Goal: Transaction & Acquisition: Purchase product/service

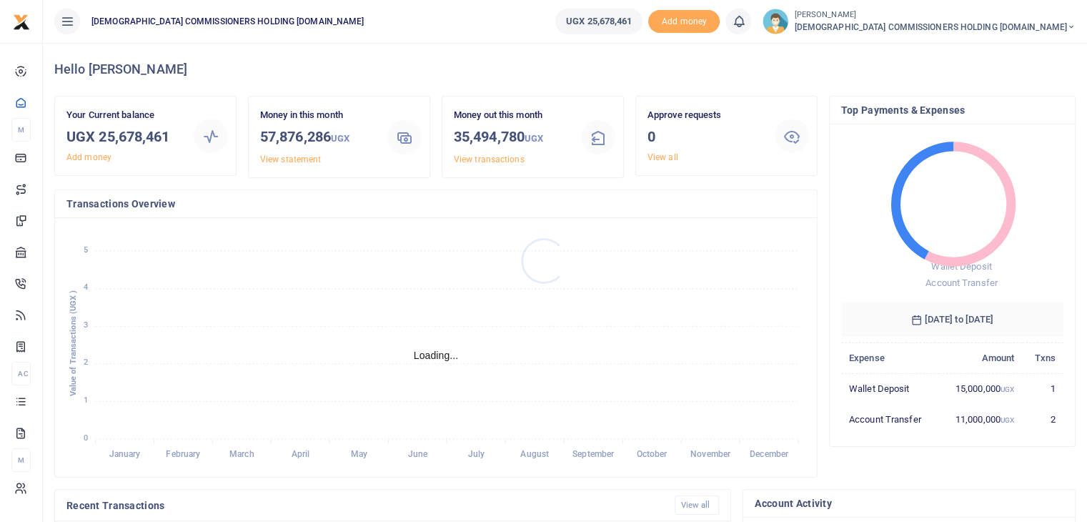
scroll to position [11, 11]
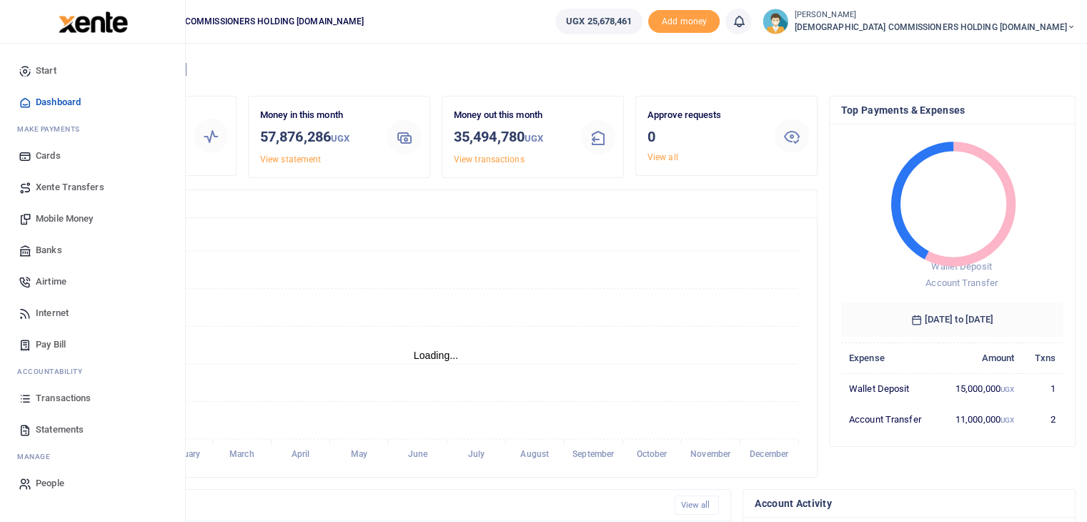
click at [68, 215] on span "Mobile Money" at bounding box center [64, 219] width 57 height 14
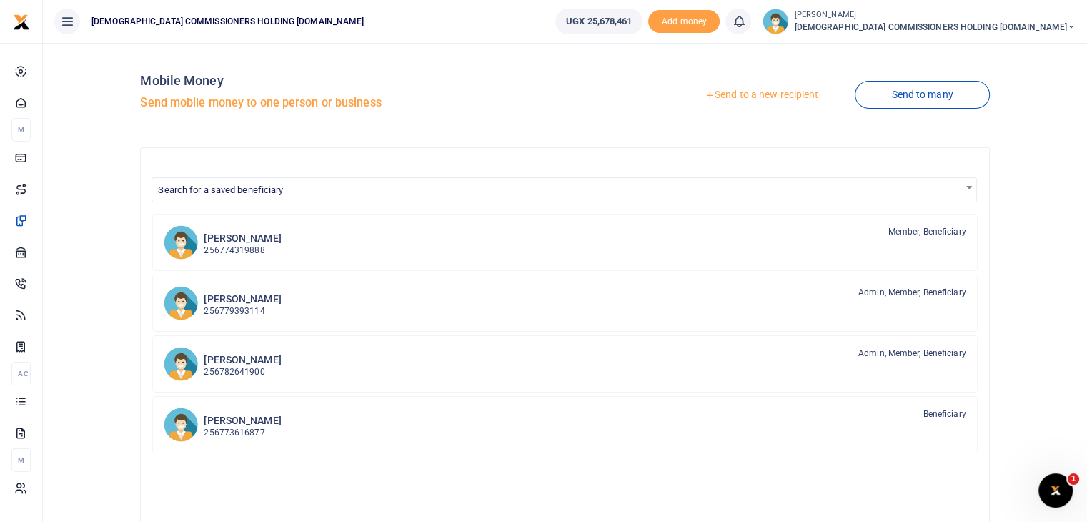
click at [756, 93] on link "Send to a new recipient" at bounding box center [762, 95] width 187 height 26
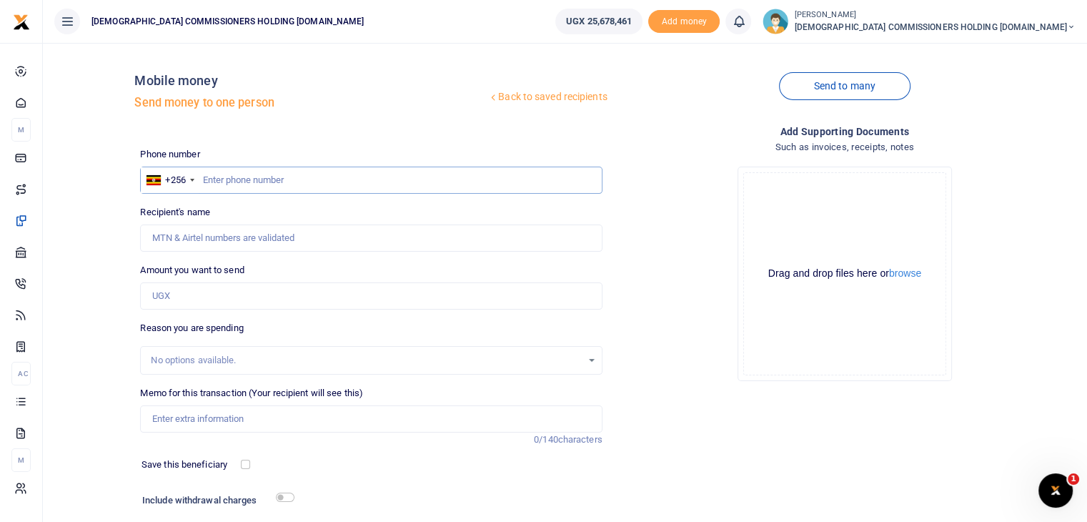
click at [227, 181] on input "text" at bounding box center [371, 180] width 462 height 27
type input "702043861"
type input "Kaweesa Peter Simon"
type input "702043861"
click at [186, 296] on input "Amount you want to send" at bounding box center [371, 295] width 462 height 27
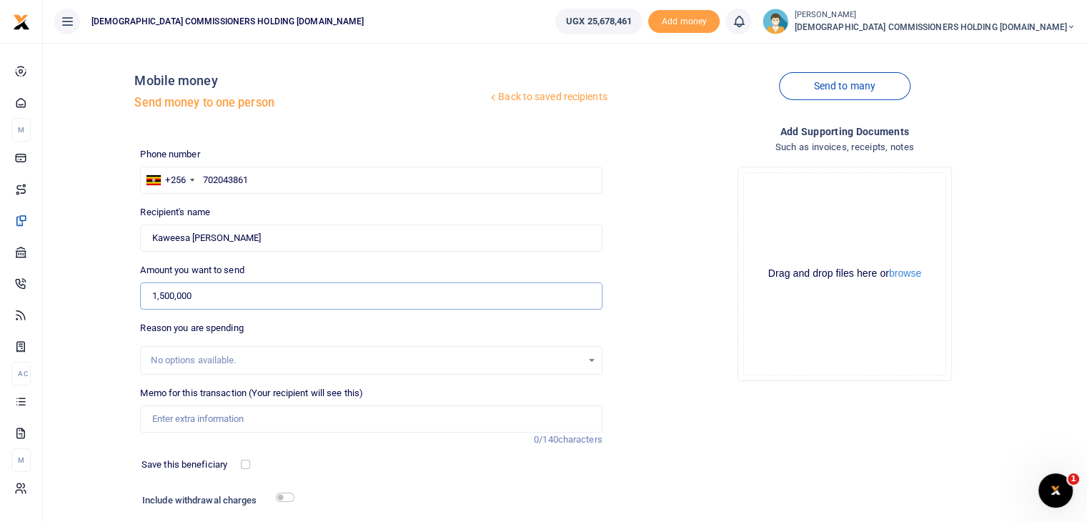
type input "1,500,000"
click at [179, 418] on input "Memo for this transaction (Your recipient will see this)" at bounding box center [371, 418] width 462 height 27
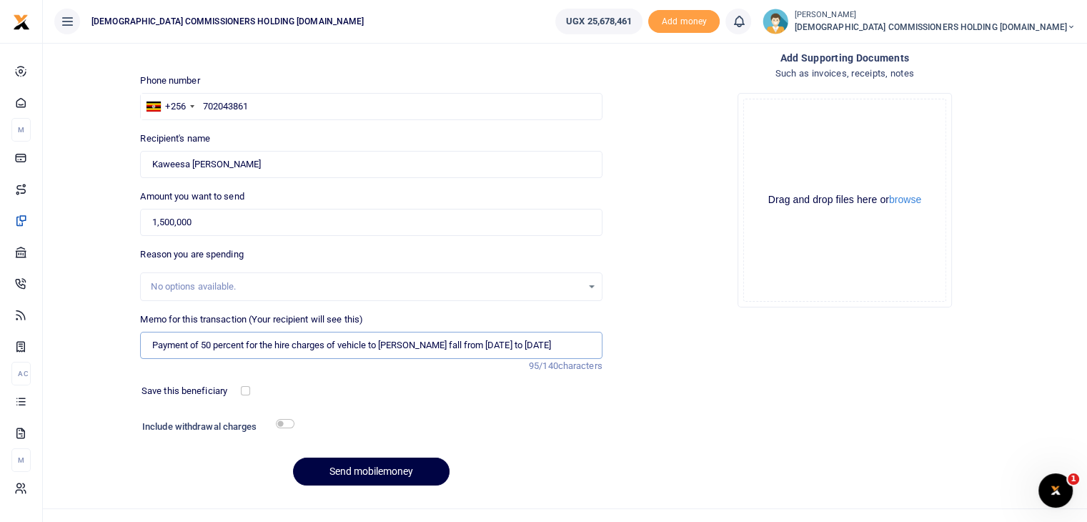
scroll to position [97, 0]
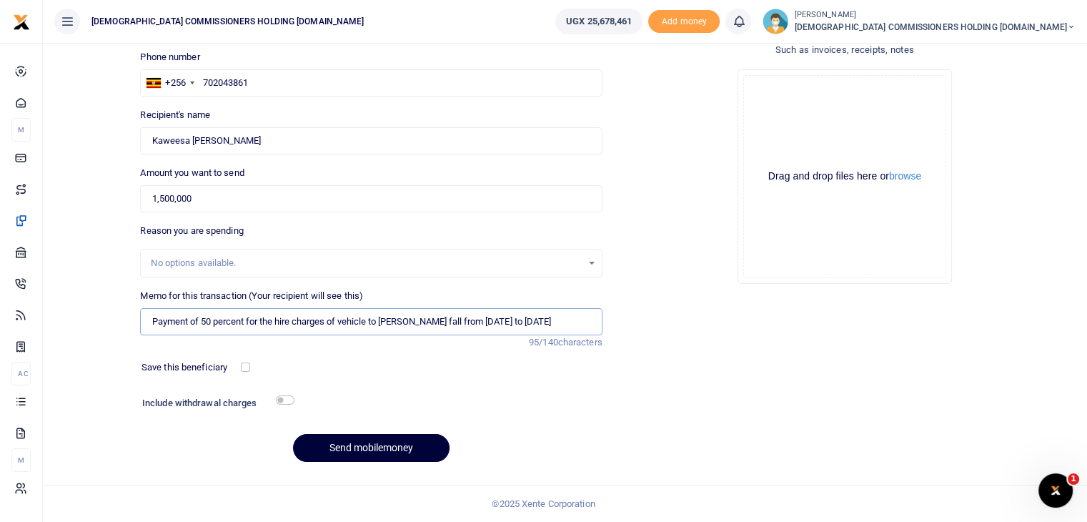
type input "Payment of 50 percent for the hire charges of vehicle to murchison fall from 9t…"
click at [375, 450] on button "Send mobilemoney" at bounding box center [371, 448] width 157 height 28
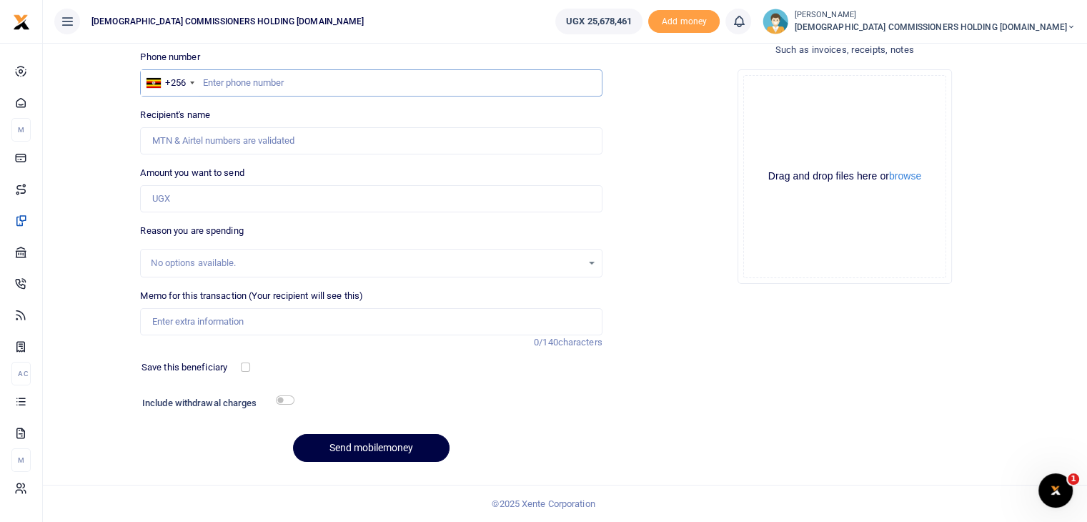
click at [222, 81] on input "text" at bounding box center [371, 82] width 462 height 27
type input "786936189"
type input "[PERSON_NAME]"
type input "786936189"
click at [173, 196] on input "Amount you want to send" at bounding box center [371, 198] width 462 height 27
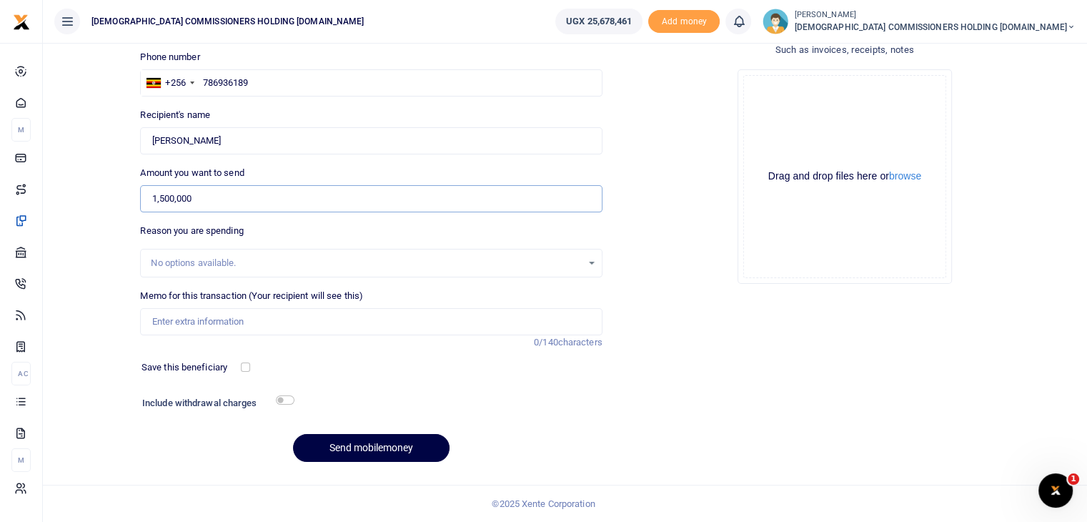
type input "1,500,000"
click at [169, 314] on input "Memo for this transaction (Your recipient will see this)" at bounding box center [371, 321] width 462 height 27
click at [293, 434] on button "Send mobilemoney" at bounding box center [371, 448] width 157 height 28
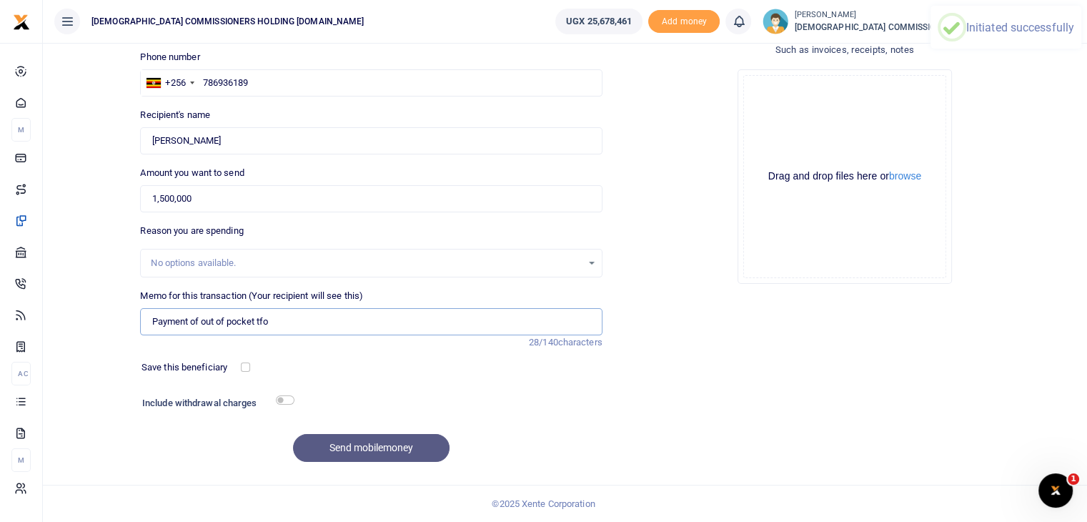
type input "Payment of out of pocket tfot"
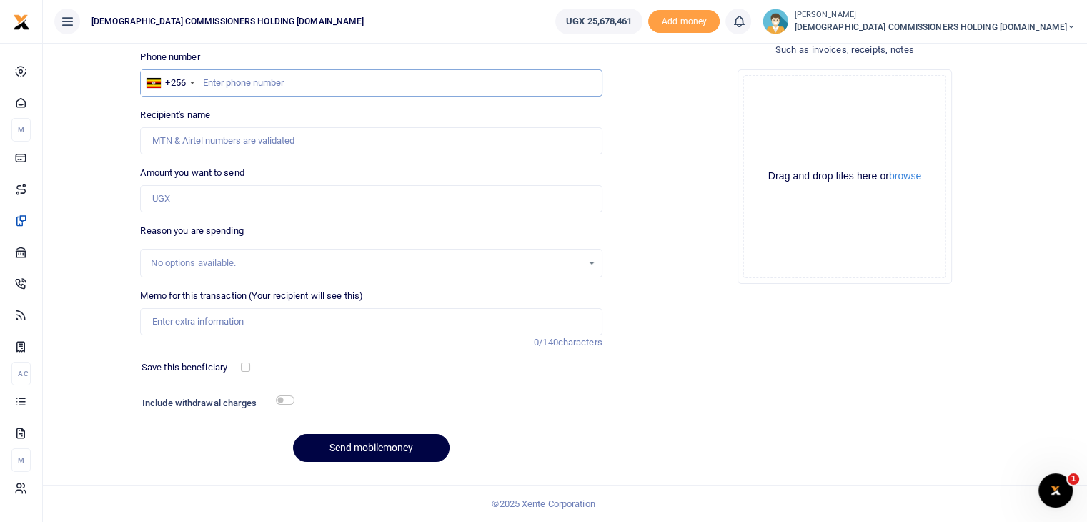
click at [229, 79] on input "text" at bounding box center [371, 82] width 462 height 27
type input "9"
type input "786936189"
type input "[PERSON_NAME]"
type input "786936189"
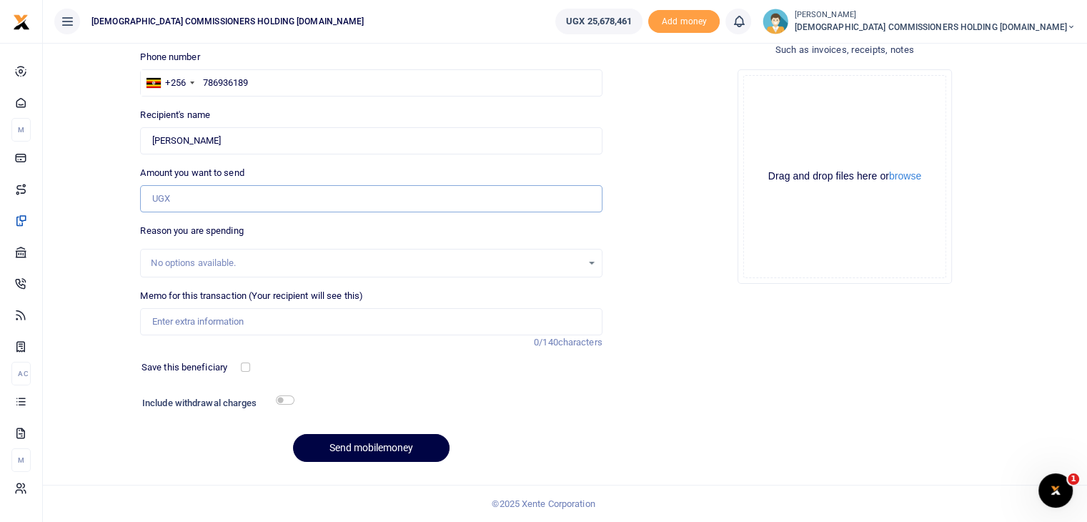
click at [194, 189] on input "Amount you want to send" at bounding box center [371, 198] width 462 height 27
type input "1,500,000"
click at [191, 315] on input "Memo for this transaction (Your recipient will see this)" at bounding box center [371, 321] width 462 height 27
click at [269, 321] on input "Payment of out of pocket t" at bounding box center [371, 321] width 462 height 27
drag, startPoint x: 152, startPoint y: 318, endPoint x: 463, endPoint y: 317, distance: 311.7
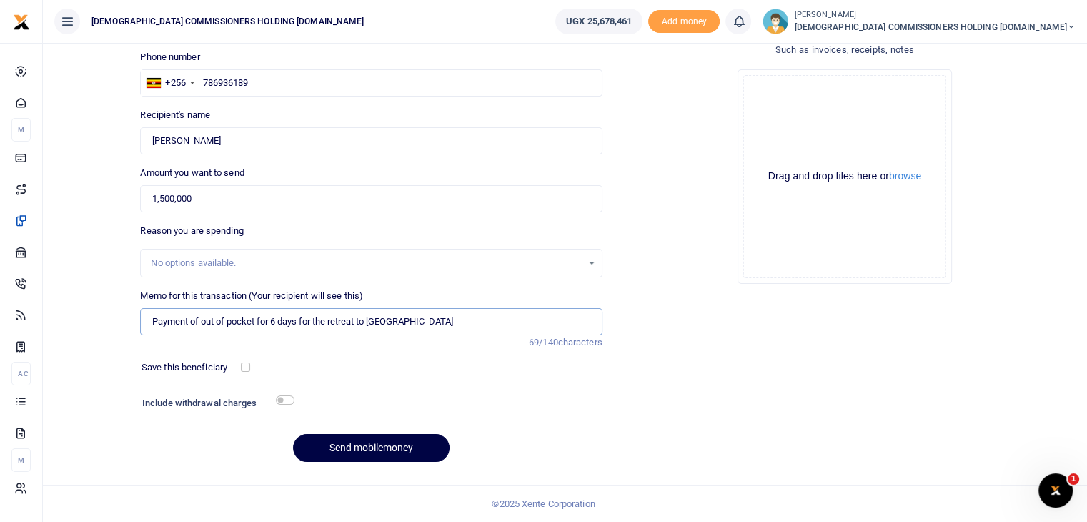
click at [463, 317] on input "Payment of out of pocket for 6 days for the retreat to [GEOGRAPHIC_DATA]" at bounding box center [371, 321] width 462 height 27
type input "Payment of out of pocket for 6 days for the retreat to [GEOGRAPHIC_DATA]"
click at [465, 360] on div "Save this beneficiary" at bounding box center [363, 367] width 454 height 14
click at [358, 444] on button "Send mobilemoney" at bounding box center [371, 448] width 157 height 28
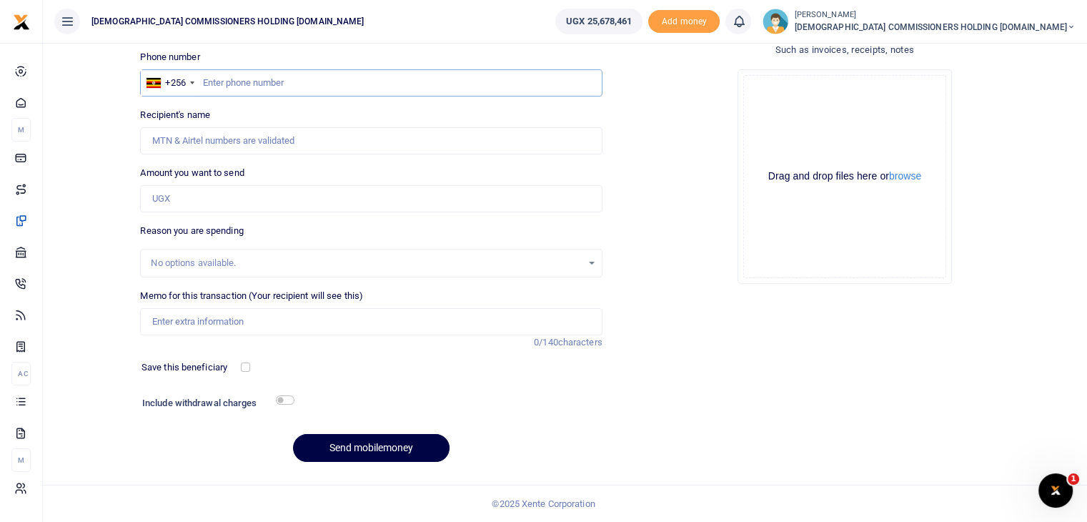
click at [245, 82] on input "text" at bounding box center [371, 82] width 462 height 27
type input "774319888"
type input "Pamela Kalembe"
type input "774319888"
click at [179, 195] on input "Amount you want to send" at bounding box center [371, 198] width 462 height 27
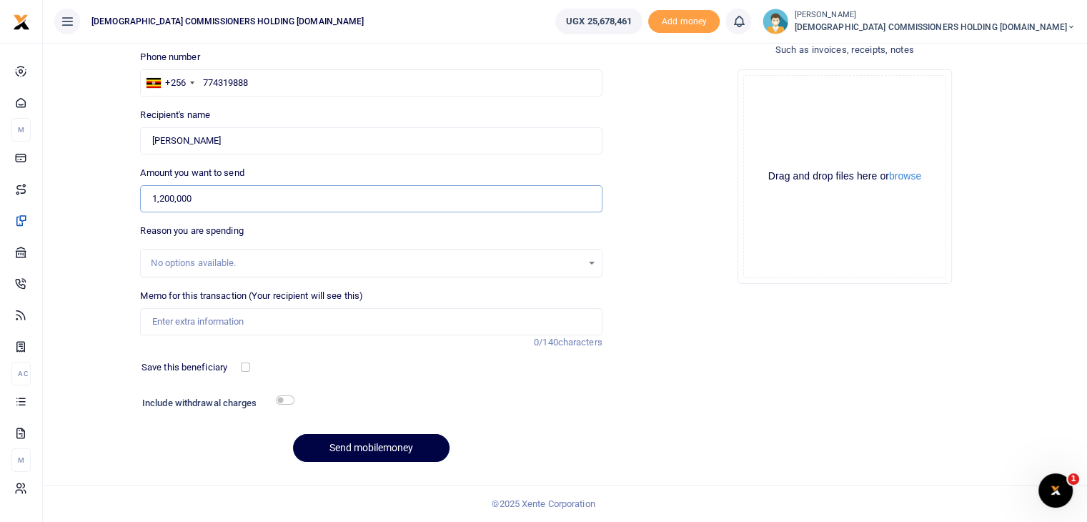
type input "1,200,000"
click at [169, 318] on input "Memo for this transaction (Your recipient will see this)" at bounding box center [371, 321] width 462 height 27
paste input "Payment of out of pocket for 6 days for the retreat to murchson falls"
type input "Payment of out of pocket for 6 days for the retreat to murchson falls"
click at [365, 450] on button "Send mobilemoney" at bounding box center [371, 448] width 157 height 28
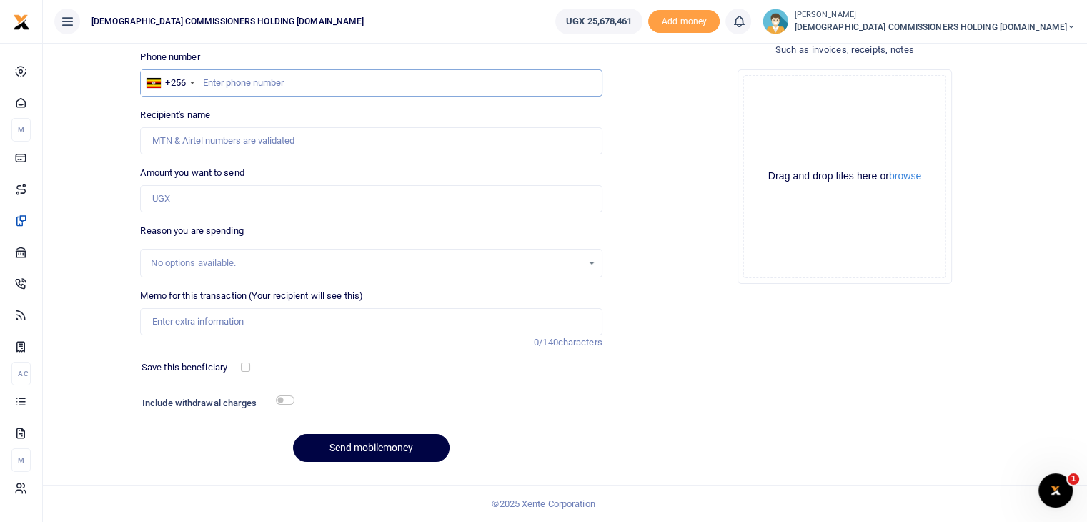
click at [230, 82] on input "text" at bounding box center [371, 82] width 462 height 27
type input "787510266"
type input "Mark Ronald Lukyamuzi"
type input "787510266"
click at [192, 201] on input "Amount you want to send" at bounding box center [371, 198] width 462 height 27
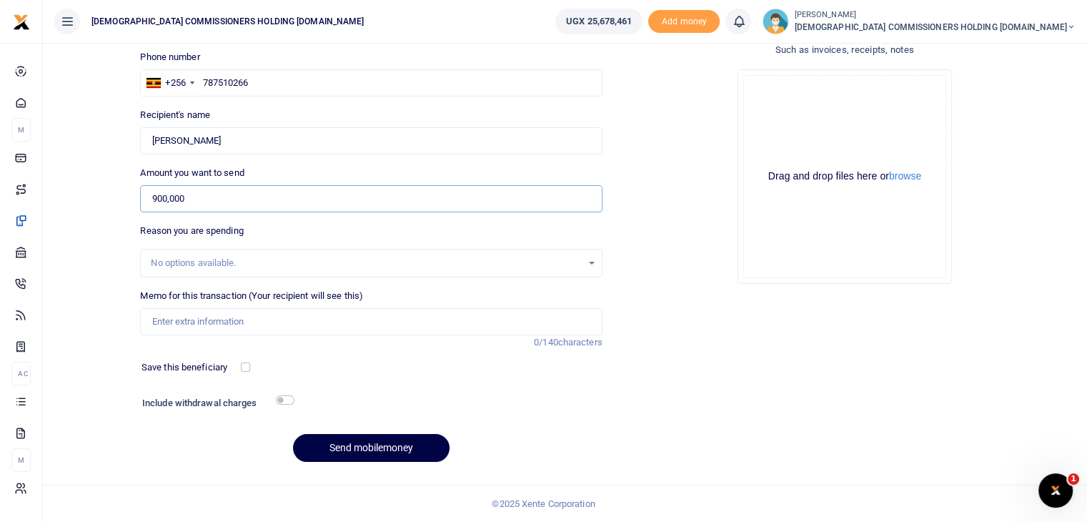
type input "900,000"
click at [174, 320] on input "Memo for this transaction (Your recipient will see this)" at bounding box center [371, 321] width 462 height 27
paste input "Payment of out of pocket for 6 days for the retreat to [GEOGRAPHIC_DATA]"
type input "Payment of out of pocket for 6 days for the retreat to murchson falls"
click at [372, 447] on button "Send mobilemoney" at bounding box center [371, 448] width 157 height 28
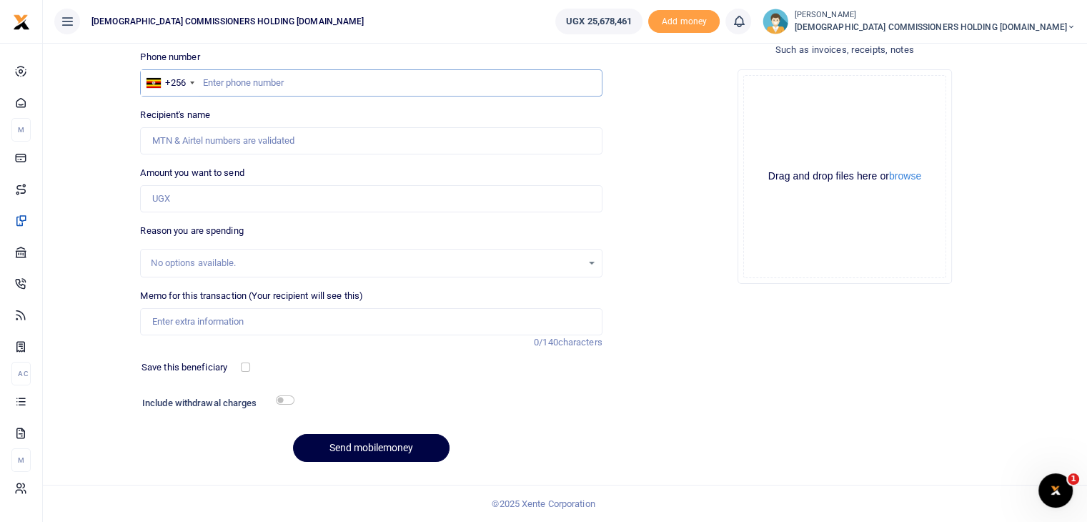
click at [235, 81] on input "text" at bounding box center [371, 82] width 462 height 27
type input "779393114"
type input "[PERSON_NAME]"
type input "779393114"
click at [187, 200] on input "Amount you want to send" at bounding box center [371, 198] width 462 height 27
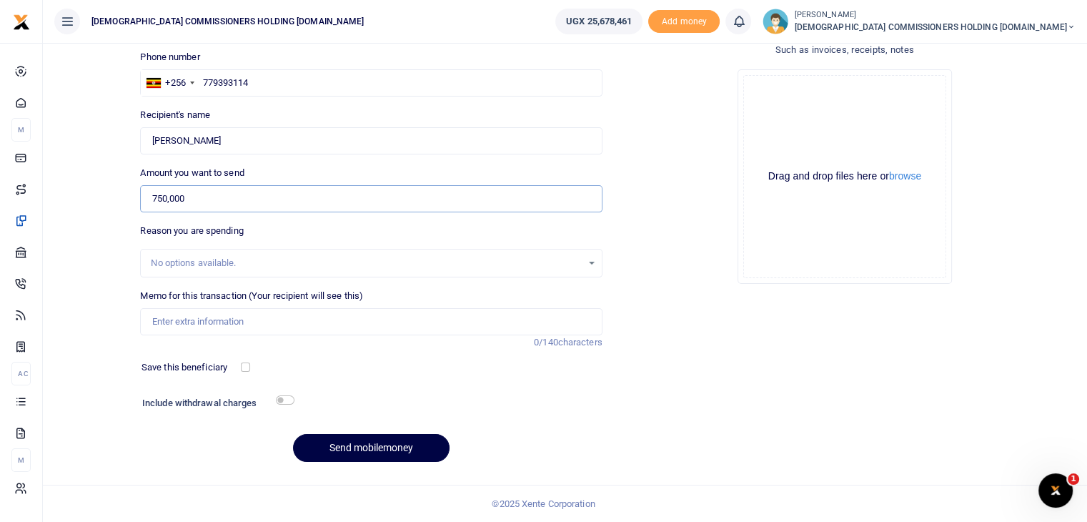
type input "750,000"
click at [174, 315] on input "Memo for this transaction (Your recipient will see this)" at bounding box center [371, 321] width 462 height 27
paste input "Payment of out of pocket for 6 days for the retreat to [GEOGRAPHIC_DATA]"
click at [277, 325] on input "Payment of out of pocket for 6 days for the retreat to [GEOGRAPHIC_DATA]" at bounding box center [371, 321] width 462 height 27
type input "Payment of out of pocket for 5 days for the retreat to murchson falls"
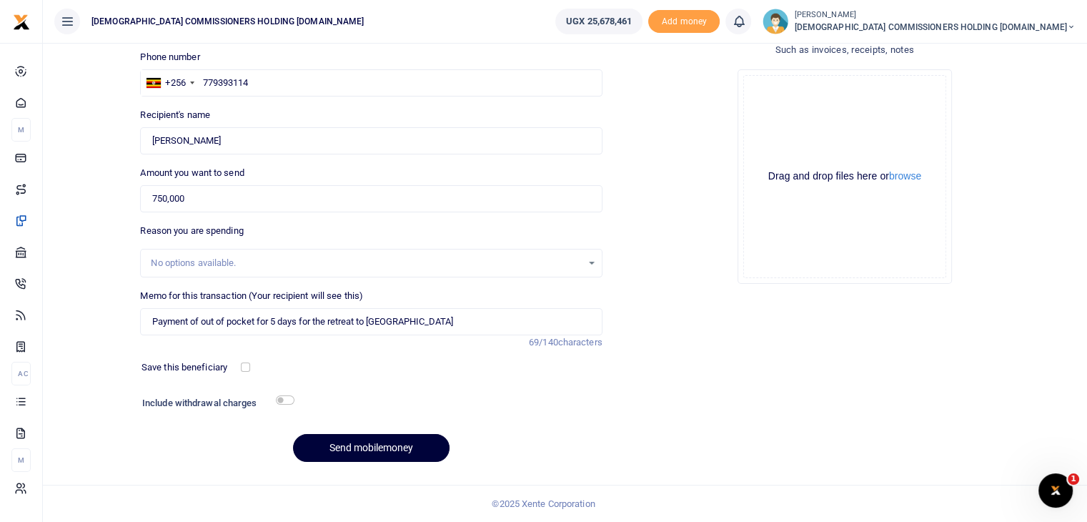
click at [352, 445] on button "Send mobilemoney" at bounding box center [371, 448] width 157 height 28
click at [232, 78] on input "text" at bounding box center [371, 82] width 462 height 27
type input "783899207"
type input "Nabaasa Brenda"
type input "783899207"
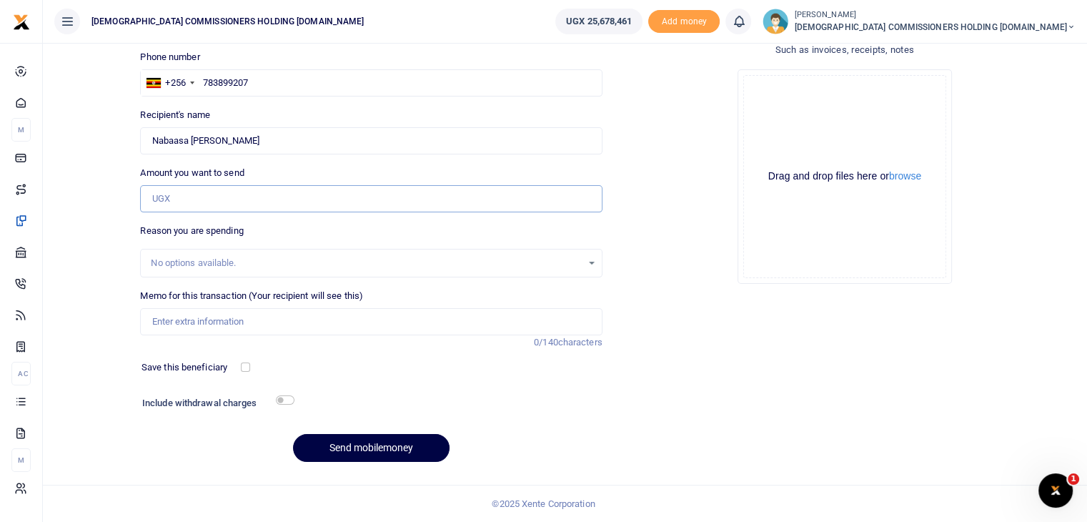
click at [189, 197] on input "Amount you want to send" at bounding box center [371, 198] width 462 height 27
type input "750,000"
click at [173, 322] on input "Memo for this transaction (Your recipient will see this)" at bounding box center [371, 321] width 462 height 27
paste input "Payment of out of pocket for 6 days for the retreat to [GEOGRAPHIC_DATA]"
click at [279, 322] on input "Payment of out of pocket for 6 days for the retreat to [GEOGRAPHIC_DATA]" at bounding box center [371, 321] width 462 height 27
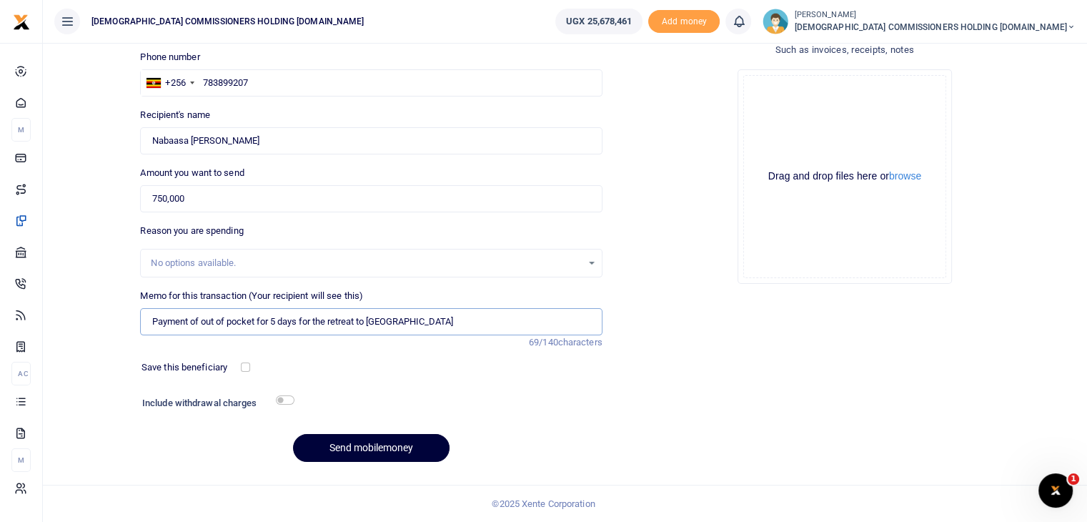
type input "Payment of out of pocket for 5 days for the retreat to murchson falls"
click at [360, 444] on button "Send mobilemoney" at bounding box center [371, 448] width 157 height 28
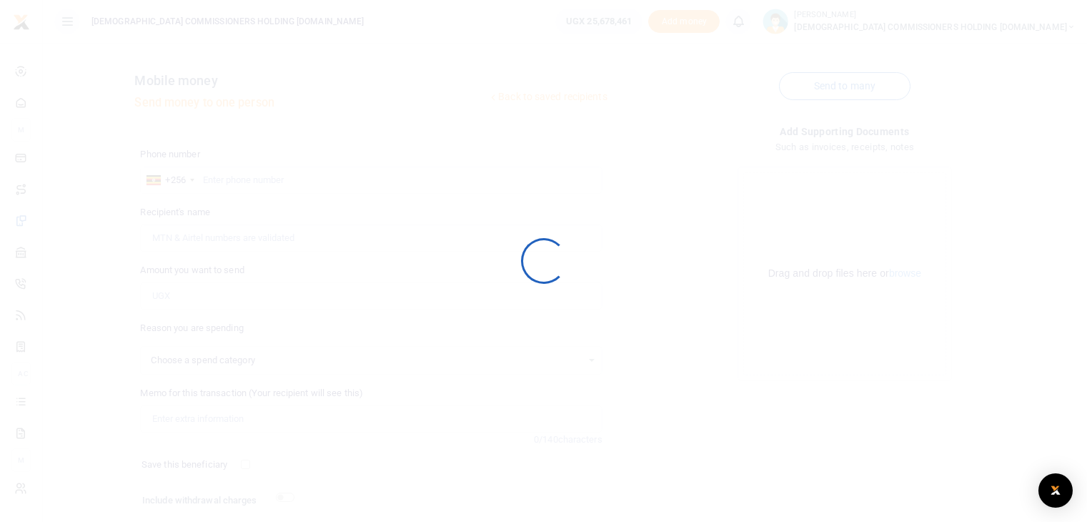
select select
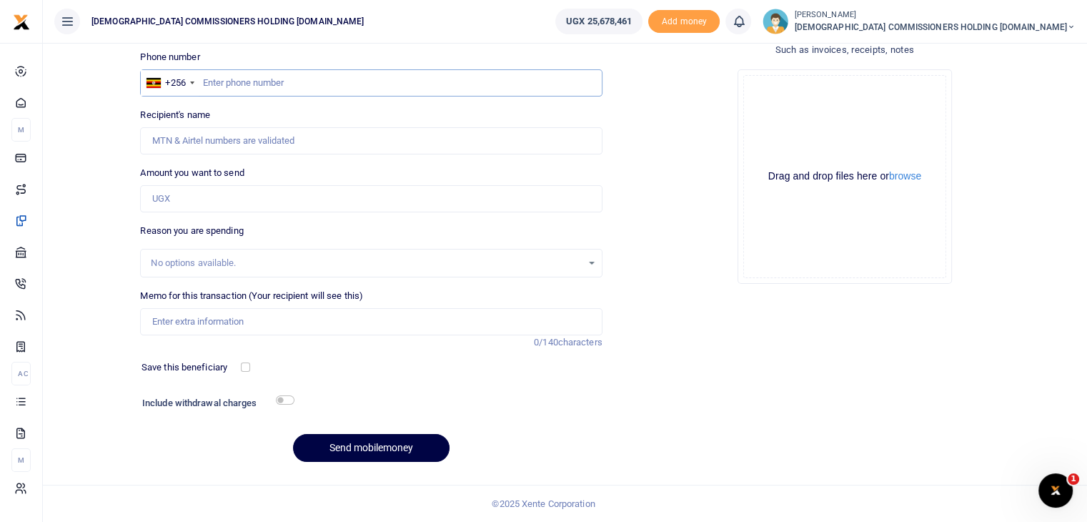
click at [262, 87] on input "text" at bounding box center [371, 82] width 462 height 27
type input "772683561"
type input "Annah Rwakabunde"
type input "772683561"
click at [185, 201] on input "Amount you want to send" at bounding box center [371, 198] width 462 height 27
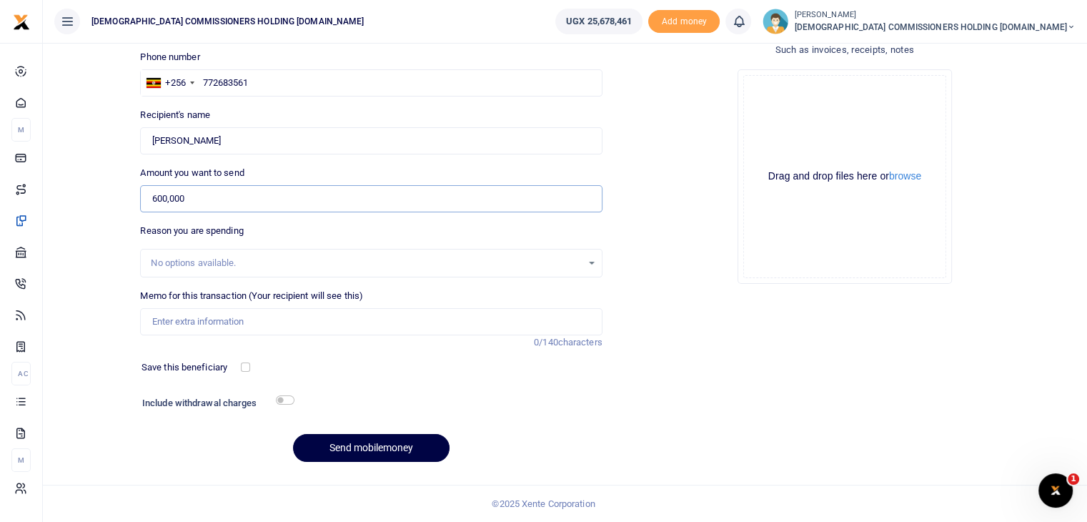
type input "600,000"
click at [173, 322] on input "Memo for this transaction (Your recipient will see this)" at bounding box center [371, 321] width 462 height 27
paste input "Payment of out of pocket for 6 days for the retreat to murchson falls"
type input "Payment of out of pocket for 6 days for the retreat to murchson falls"
click at [361, 447] on button "Send mobilemoney" at bounding box center [371, 448] width 157 height 28
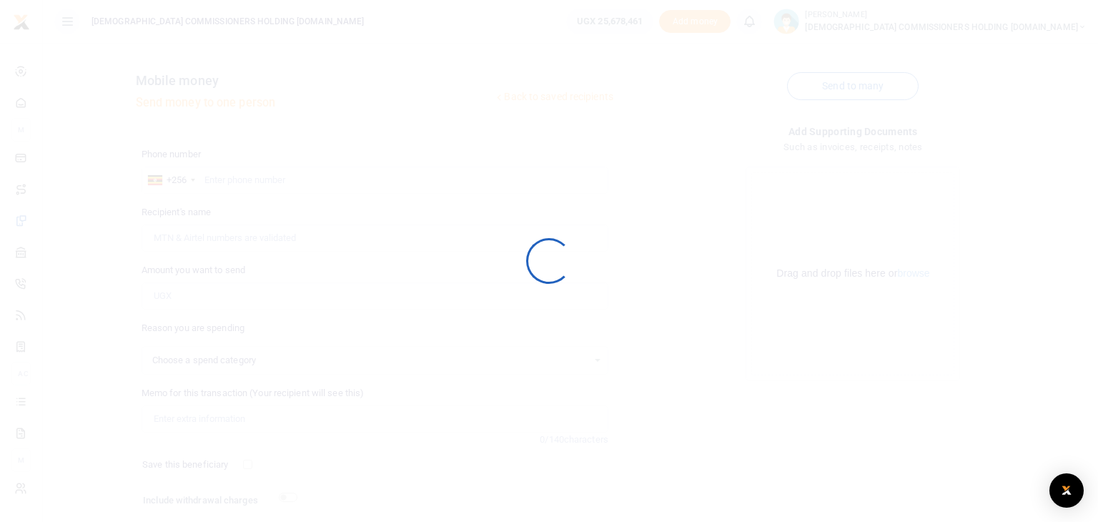
select select
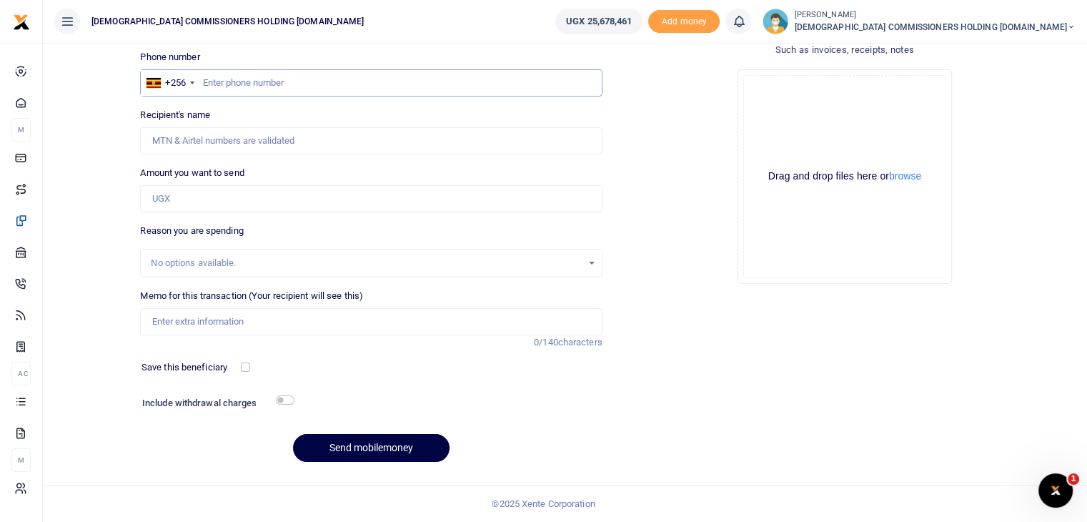
click at [232, 87] on input "text" at bounding box center [371, 82] width 462 height 27
type input "782441929"
type input "[PERSON_NAME]"
type input "782441929"
click at [192, 194] on input "Amount you want to send" at bounding box center [371, 198] width 462 height 27
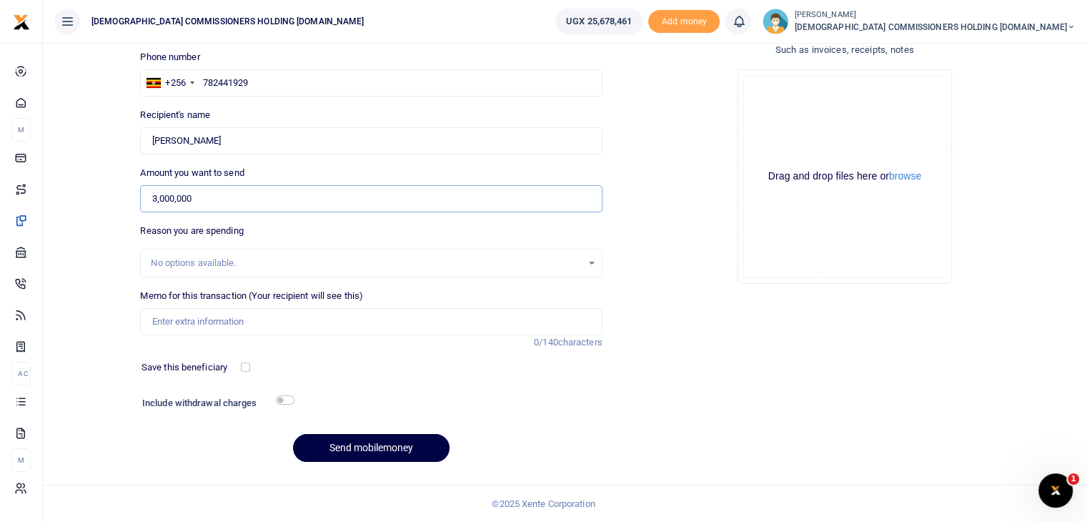
type input "3,000,000"
click at [180, 320] on input "Memo for this transaction (Your recipient will see this)" at bounding box center [371, 321] width 462 height 27
click at [260, 79] on input "782441929" at bounding box center [371, 82] width 462 height 27
type input "78244192977"
type input "7"
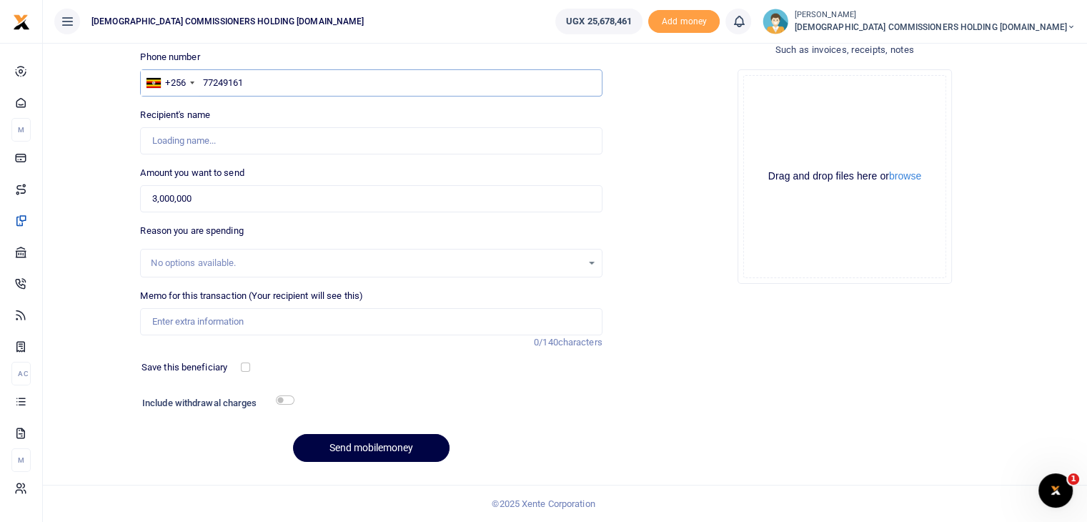
type input "772491617"
type input "Balaam Muheebwa"
type input "772491617"
click at [202, 204] on input "3,000,000" at bounding box center [371, 198] width 462 height 27
type input "300,000"
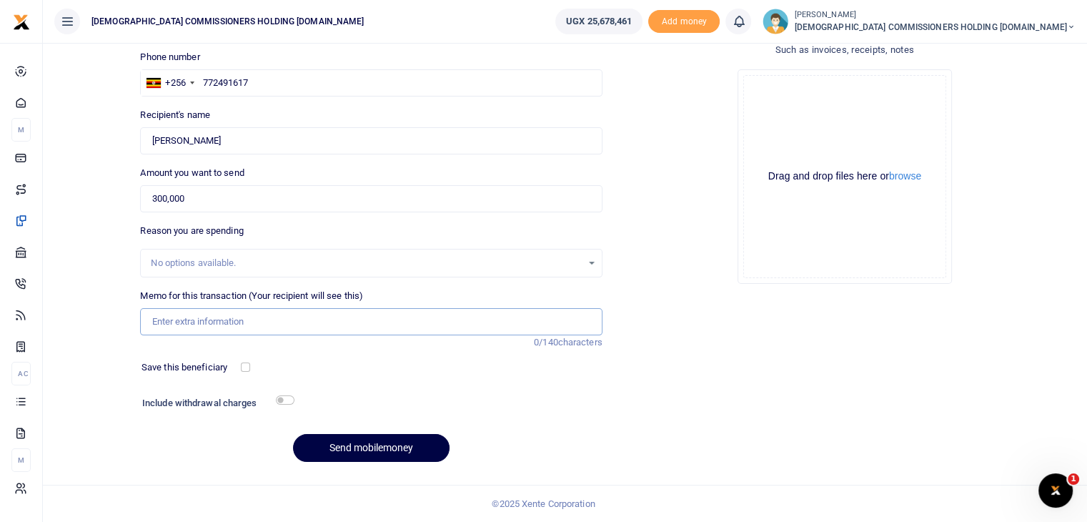
click at [179, 320] on input "Memo for this transaction (Your recipient will see this)" at bounding box center [371, 321] width 462 height 27
drag, startPoint x: 152, startPoint y: 318, endPoint x: 422, endPoint y: 332, distance: 270.6
click at [422, 332] on input "Faciltation for the BOT meeting held at Lweza on 8th Oct 2025" at bounding box center [371, 321] width 462 height 27
type input "Faciltation for the BOT meeting held at Lweza on 8th Oct 2025"
click at [432, 352] on div "Phone number +256 Uganda +256 772491617 Phone is required. Recipient's name Fou…" at bounding box center [370, 262] width 473 height 424
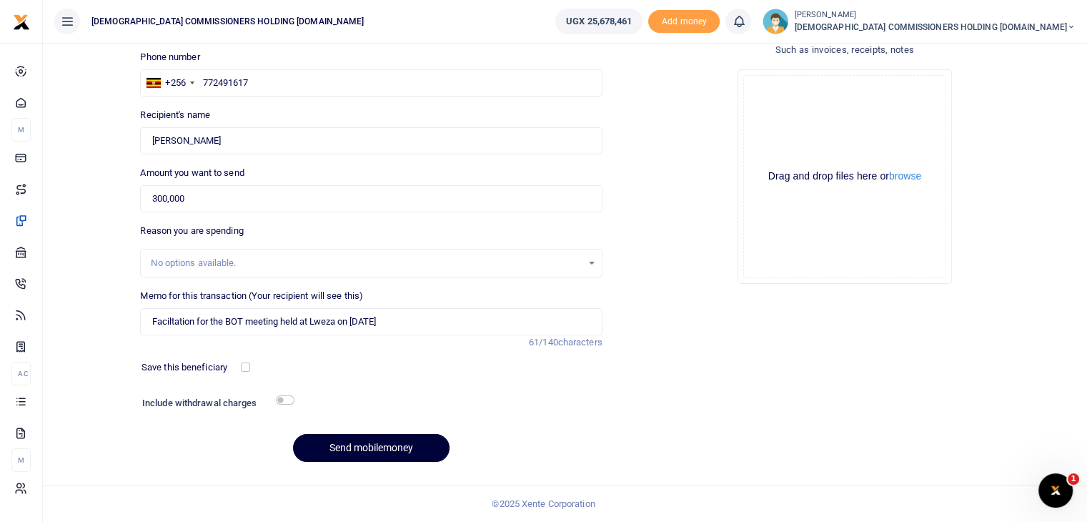
click at [356, 448] on button "Send mobilemoney" at bounding box center [371, 448] width 157 height 28
click at [246, 87] on input "text" at bounding box center [371, 82] width 462 height 27
type input "786936189"
type input "[PERSON_NAME]"
type input "786936189"
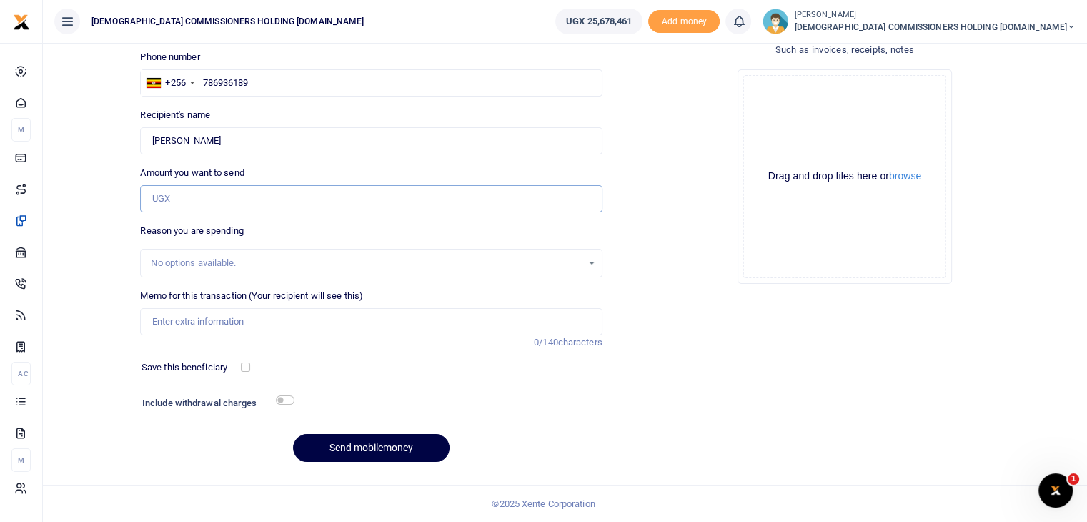
click at [184, 197] on input "Amount you want to send" at bounding box center [371, 198] width 462 height 27
type input "200,000"
click at [180, 327] on input "Memo for this transaction (Your recipient will see this)" at bounding box center [371, 321] width 462 height 27
paste input "Faciltation for the BOT meeting held at Lweza on [DATE]"
click at [209, 321] on input "Faciltation for the BOT meeting held at Lweza on 8th Oct 2025" at bounding box center [371, 321] width 462 height 27
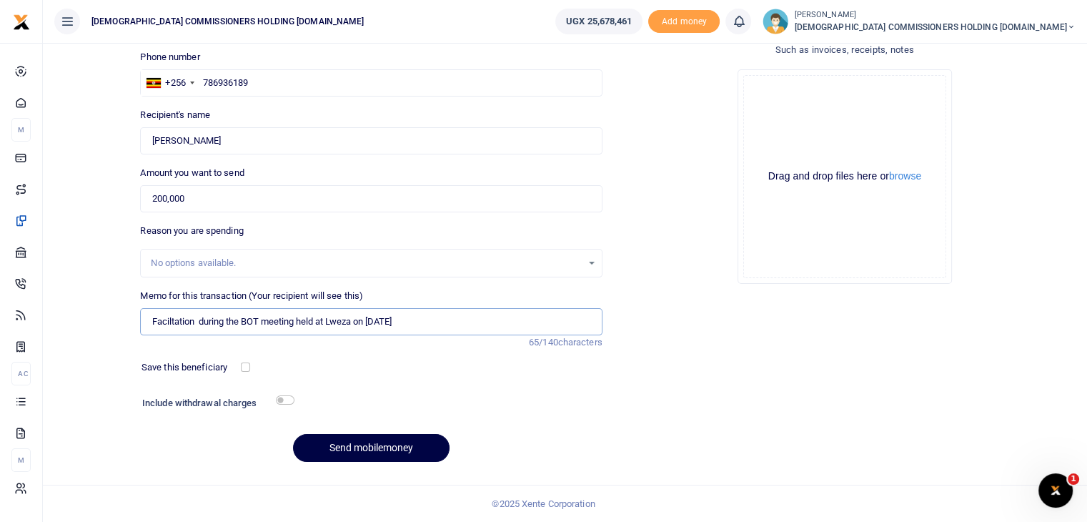
drag, startPoint x: 144, startPoint y: 329, endPoint x: 463, endPoint y: 325, distance: 319.6
click at [463, 325] on input "Faciltation during the BOT meeting held at Lweza on [DATE]" at bounding box center [371, 321] width 462 height 27
type input "Faciltation during the BOT meeting held at Lweza on [DATE]"
click at [468, 359] on div "Phone number +256 Uganda +256 786936189 Phone is required. Recipient's name Fou…" at bounding box center [370, 262] width 473 height 424
click at [361, 453] on button "Send mobilemoney" at bounding box center [371, 448] width 157 height 28
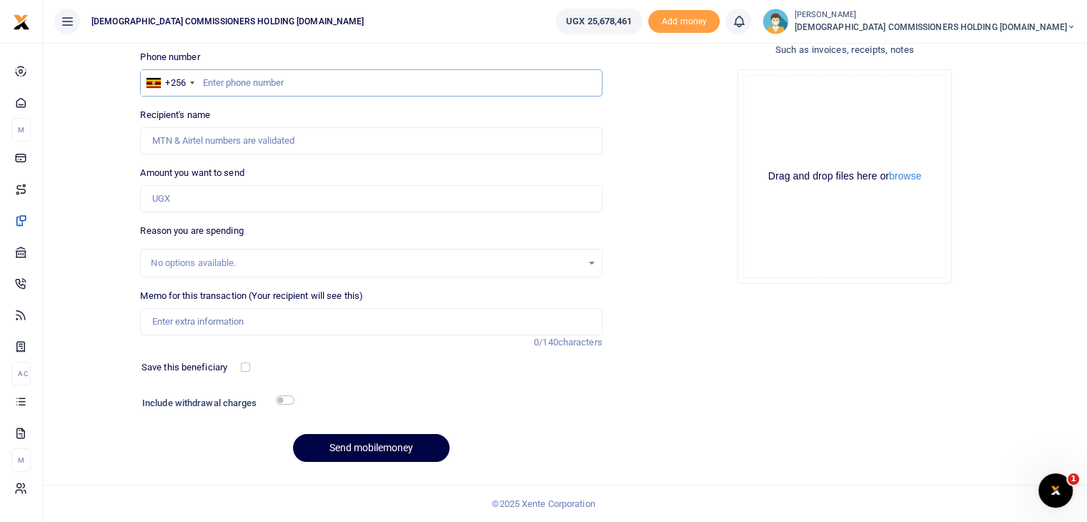
click at [237, 84] on input "text" at bounding box center [371, 82] width 462 height 27
click at [263, 83] on input "77268319" at bounding box center [371, 82] width 462 height 27
type input "772683561"
type input "[PERSON_NAME]"
type input "772683561"
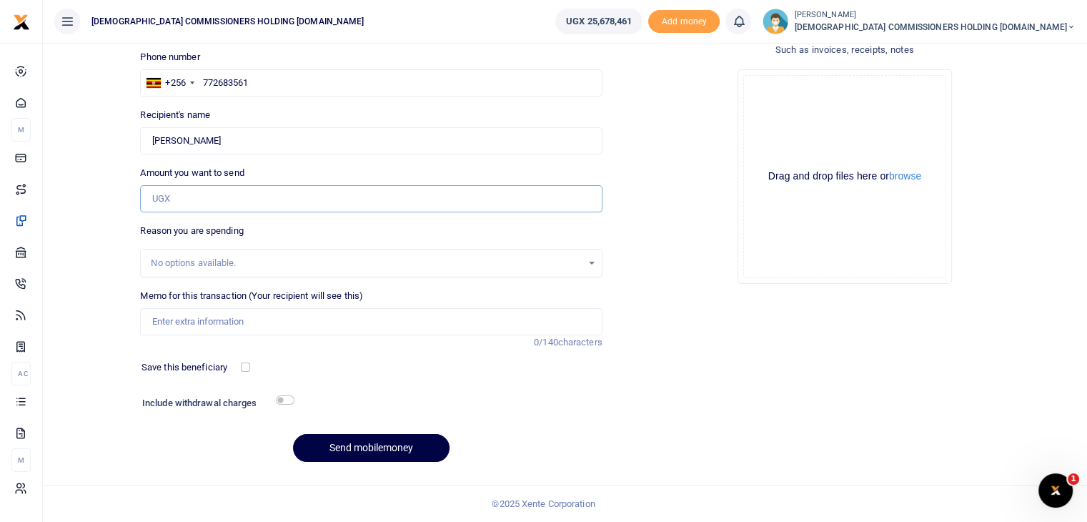
click at [189, 203] on input "Amount you want to send" at bounding box center [371, 198] width 462 height 27
type input "100,000"
click at [192, 321] on input "Memo for this transaction (Your recipient will see this)" at bounding box center [371, 321] width 462 height 27
paste input "Faciltation during the BOT meeting held at Lweza on [DATE]"
type input "Faciltation during the BOT meeting held at Lweza on [DATE]"
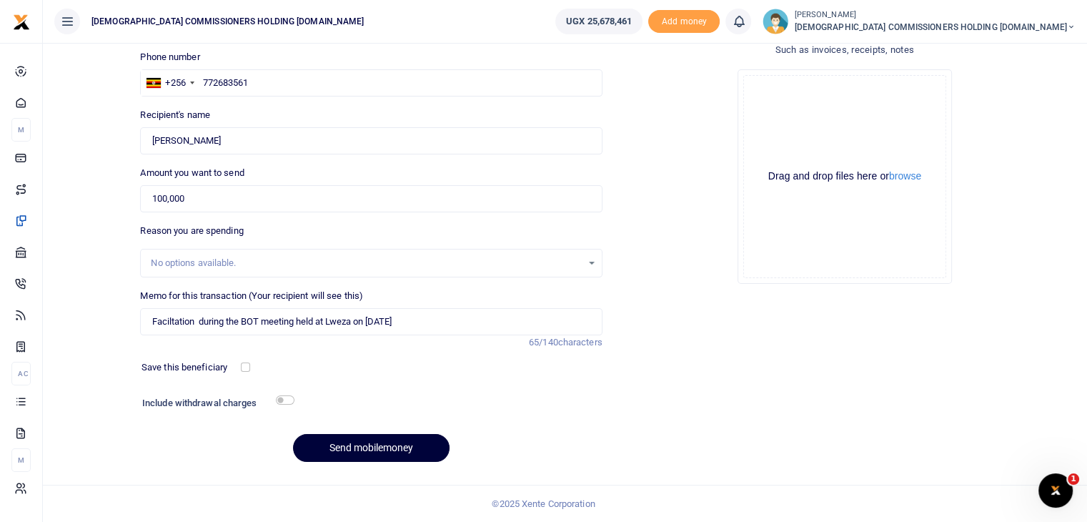
click at [370, 444] on button "Send mobilemoney" at bounding box center [371, 448] width 157 height 28
click at [234, 81] on input "text" at bounding box center [371, 82] width 462 height 27
type input "787510266"
type input "Mark Ronald Lukyamuzi"
type input "787510266"
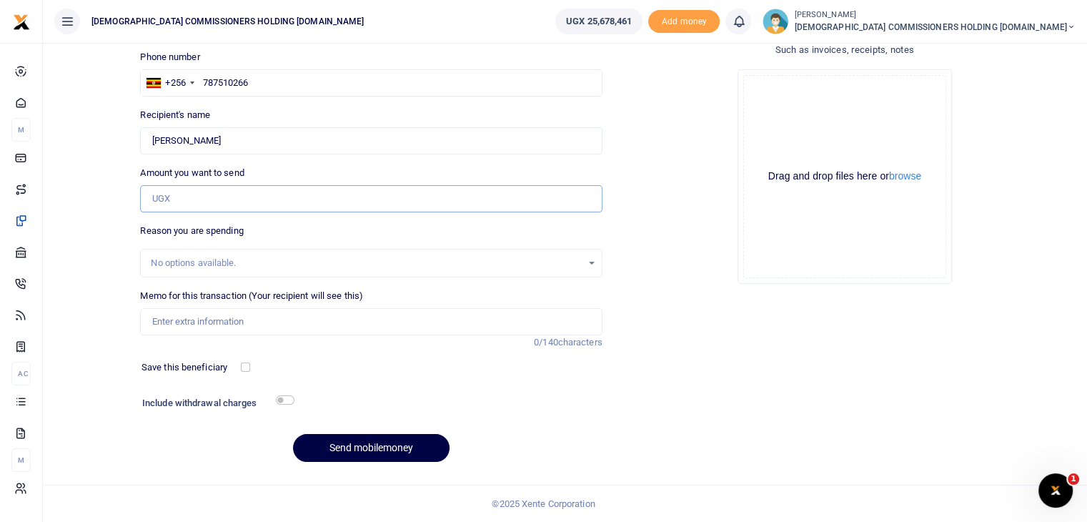
click at [188, 194] on input "Amount you want to send" at bounding box center [371, 198] width 462 height 27
type input "100,000"
click at [187, 326] on input "Memo for this transaction (Your recipient will see this)" at bounding box center [371, 321] width 462 height 27
paste input "Faciltation during the BOT meeting held at Lweza on 8th Oct 2025"
type input "Faciltation during the BOT meeting held at Lweza on 8th Oct 2025"
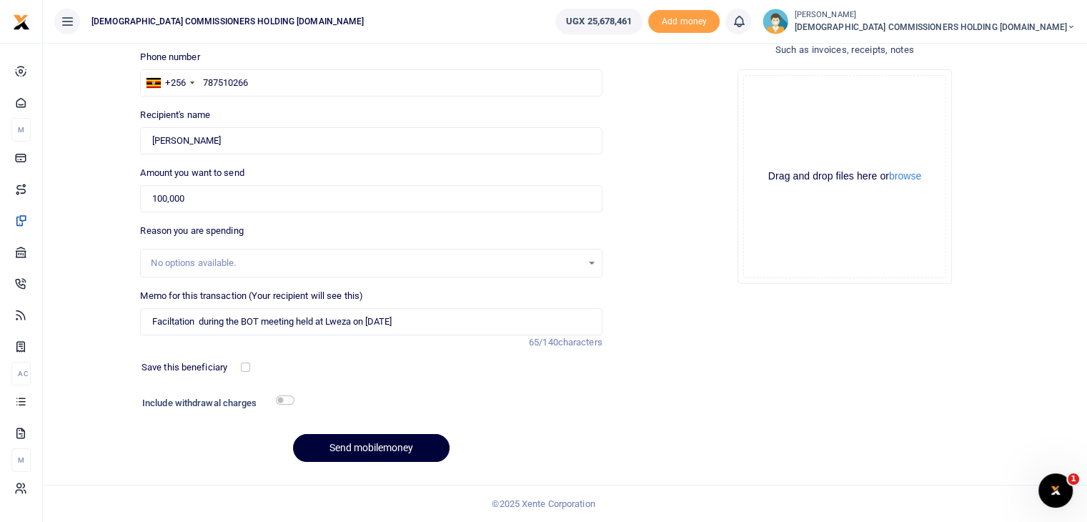
click at [363, 445] on button "Send mobilemoney" at bounding box center [371, 448] width 157 height 28
click at [240, 79] on input "text" at bounding box center [371, 82] width 462 height 27
type input "777564935"
type input "[PERSON_NAME]"
type input "777564935"
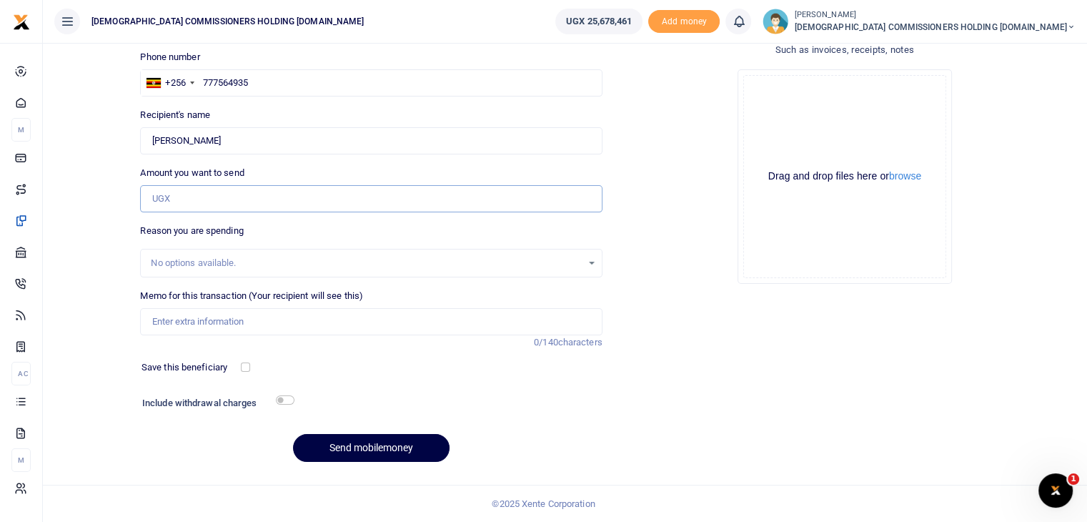
click at [207, 204] on input "Amount you want to send" at bounding box center [371, 198] width 462 height 27
type input "100,000"
click at [213, 327] on input "Memo for this transaction (Your recipient will see this)" at bounding box center [371, 321] width 462 height 27
paste input "Faciltation during the BOT meeting held at Lweza on [DATE]"
type input "Faciltation during the BOT meeting held at Lweza on [DATE]"
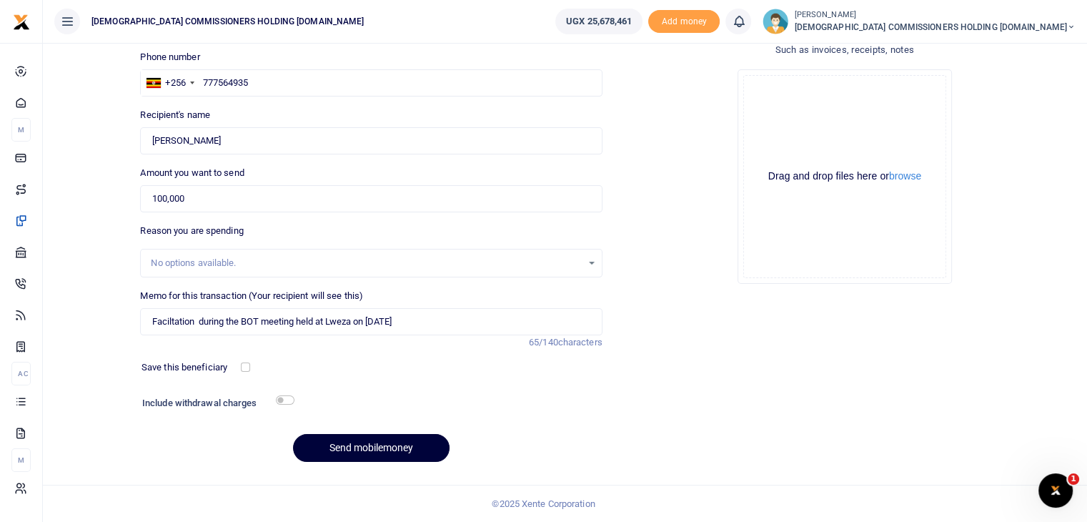
click at [367, 444] on button "Send mobilemoney" at bounding box center [371, 448] width 157 height 28
click at [252, 82] on input "text" at bounding box center [371, 82] width 462 height 27
type input "778854739"
type input "Adam Sadiiki"
type input "778854739"
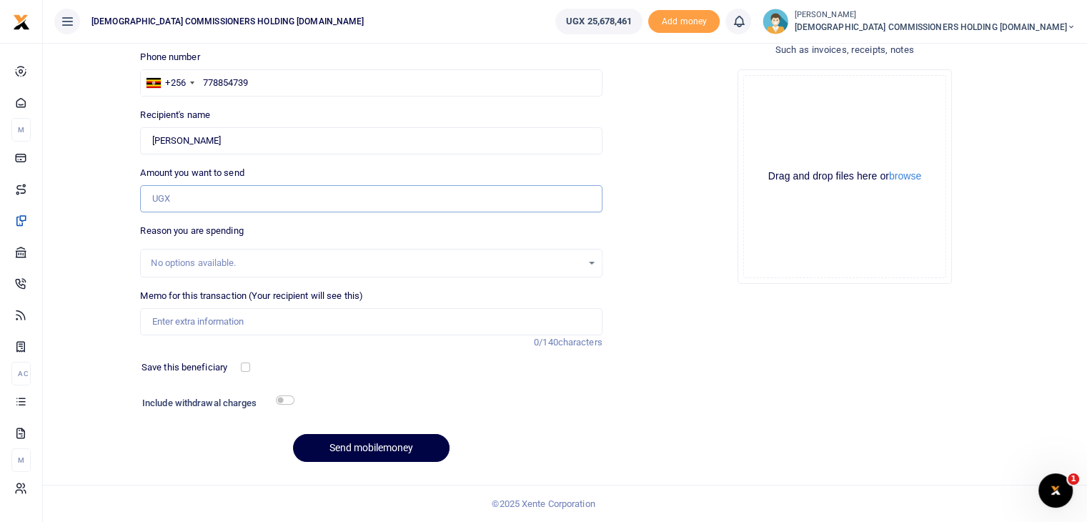
click at [200, 190] on input "Amount you want to send" at bounding box center [371, 198] width 462 height 27
type input "100,000"
click at [209, 327] on input "Memo for this transaction (Your recipient will see this)" at bounding box center [371, 321] width 462 height 27
paste input "Faciltation during the BOT meeting held at Lweza on 8th Oct 2025"
type input "Faciltation during the BOT meeting held at Lweza on 8th Oct 2025"
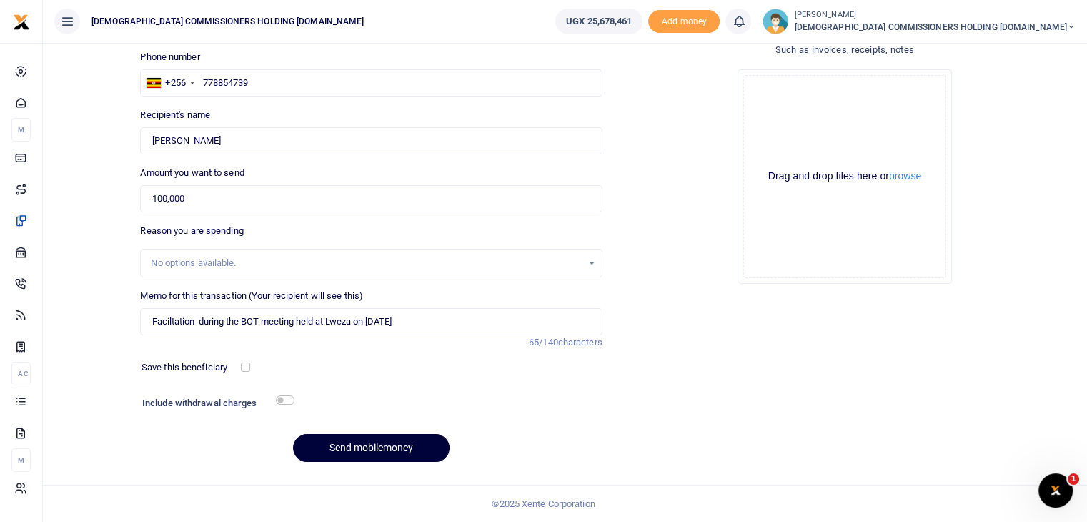
click at [373, 448] on button "Send mobilemoney" at bounding box center [371, 448] width 157 height 28
click at [237, 79] on input "text" at bounding box center [371, 82] width 462 height 27
type input "783899507"
type input "Mugii Kwolekya"
type input "7"
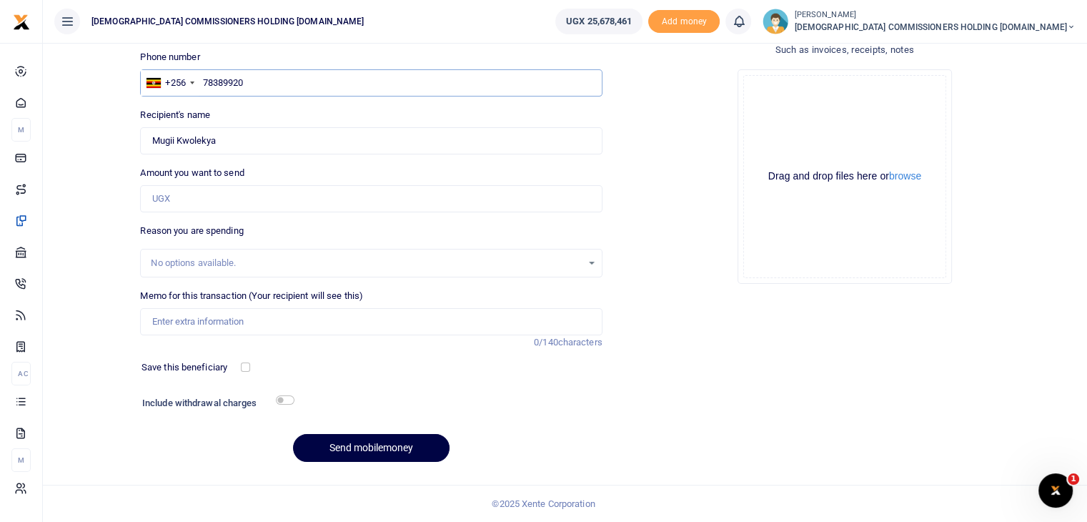
type input "783899207"
type input "Nabaasa [PERSON_NAME]"
type input "783899207"
click at [212, 197] on input "Amount you want to send" at bounding box center [371, 198] width 462 height 27
type input "300,000"
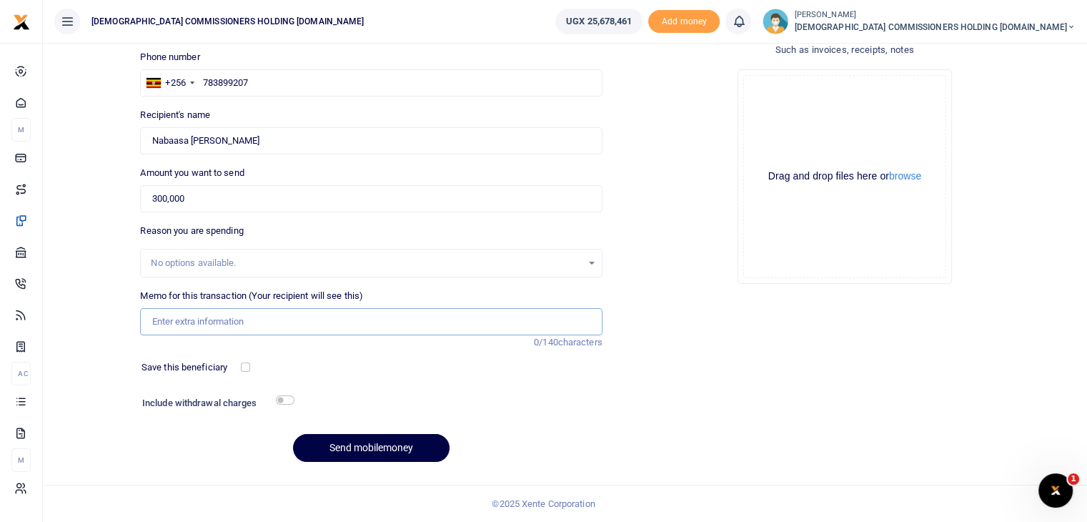
click at [203, 324] on input "Memo for this transaction (Your recipient will see this)" at bounding box center [371, 321] width 462 height 27
click at [383, 321] on input "Perdiem to Kibale to attend court on 14th Oct 2025 over land dispute" at bounding box center [371, 321] width 462 height 27
drag, startPoint x: 152, startPoint y: 315, endPoint x: 471, endPoint y: 345, distance: 321.0
click at [471, 345] on div "Memo for this transaction (Your recipient will see this) Perdiem to Kibale to a…" at bounding box center [370, 319] width 473 height 61
type input "Perdiem to [GEOGRAPHIC_DATA] to attend court on [DATE] over COU land dispute"
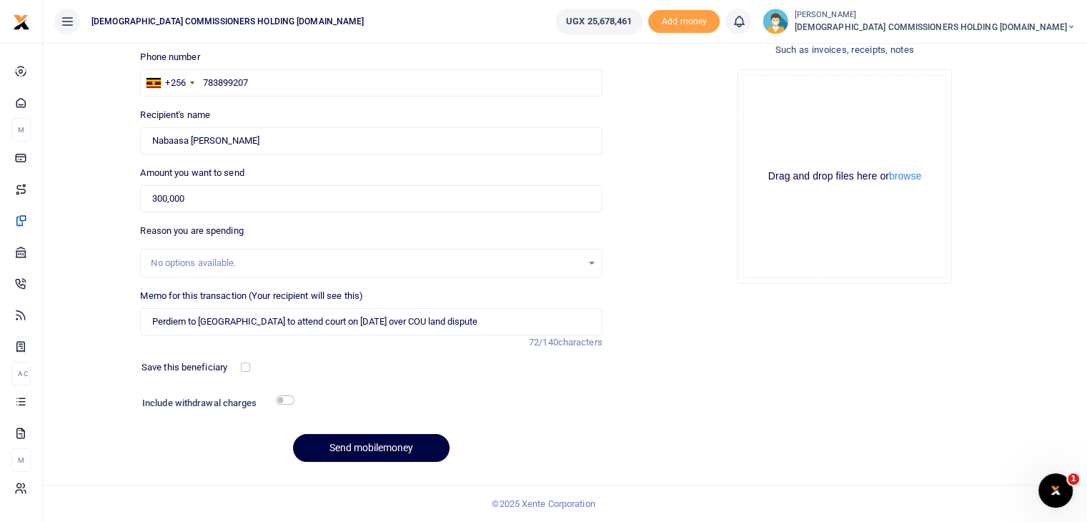
click at [462, 348] on div "Memo for this transaction (Your recipient will see this) Perdiem to Kibale to a…" at bounding box center [370, 319] width 473 height 61
click at [375, 450] on button "Send mobilemoney" at bounding box center [371, 448] width 157 height 28
click at [221, 87] on input "text" at bounding box center [371, 82] width 462 height 27
type input "773616877"
type input "[PERSON_NAME]"
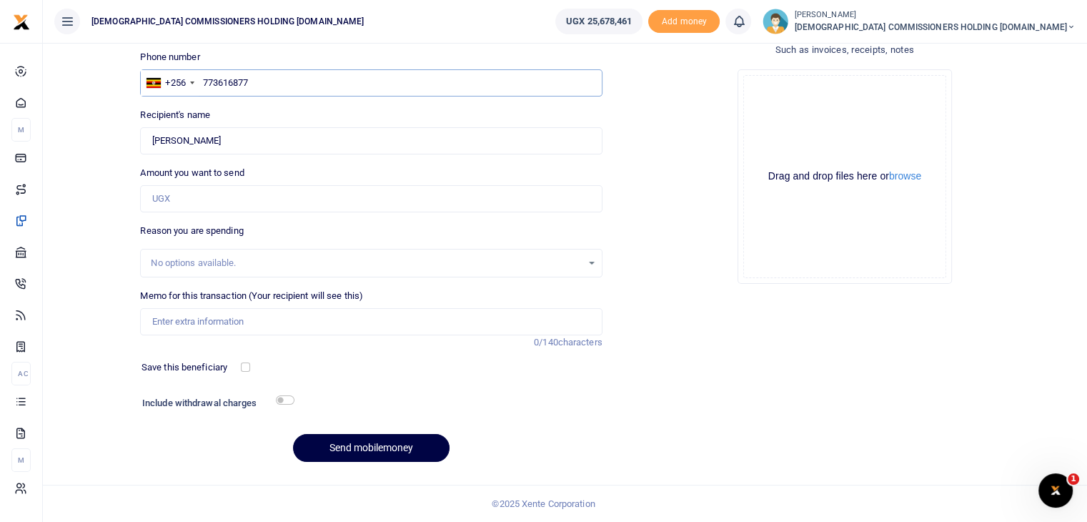
type input "773616877"
click at [188, 198] on input "Amount you want to send" at bounding box center [371, 198] width 462 height 27
type input "200,000"
click at [204, 318] on input "Memo for this transaction (Your recipient will see this)" at bounding box center [371, 321] width 462 height 27
paste input "Perdiem to [GEOGRAPHIC_DATA] to attend court on [DATE] over COU land dispute"
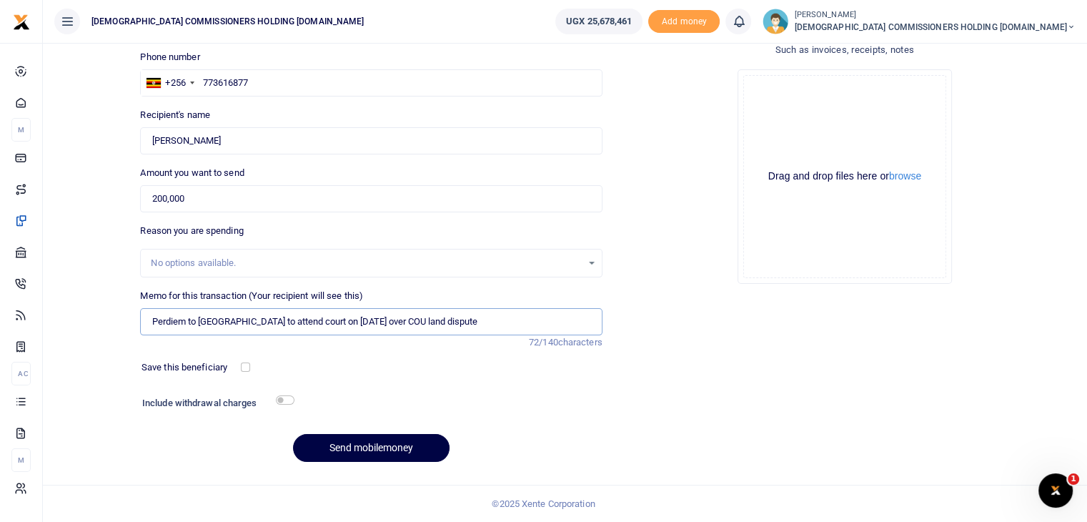
click at [226, 322] on input "Perdiem to [GEOGRAPHIC_DATA] to attend court on [DATE] over COU land dispute" at bounding box center [371, 321] width 462 height 27
type input "Perdiem to [GEOGRAPHIC_DATA] to drive Legal officer to attend court on [DATE] o…"
click at [362, 444] on button "Send mobilemoney" at bounding box center [371, 448] width 157 height 28
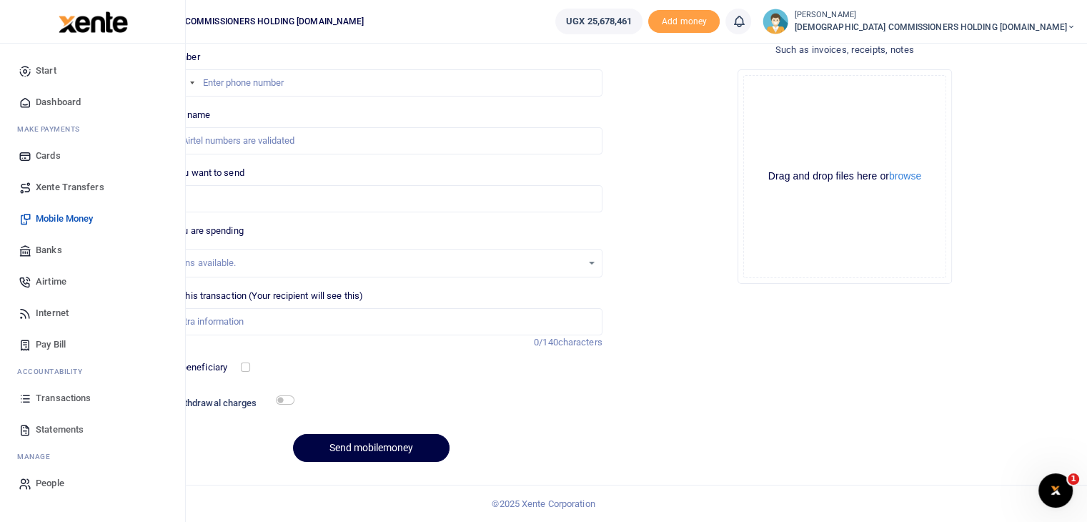
click at [59, 185] on span "Xente Transfers" at bounding box center [70, 187] width 69 height 14
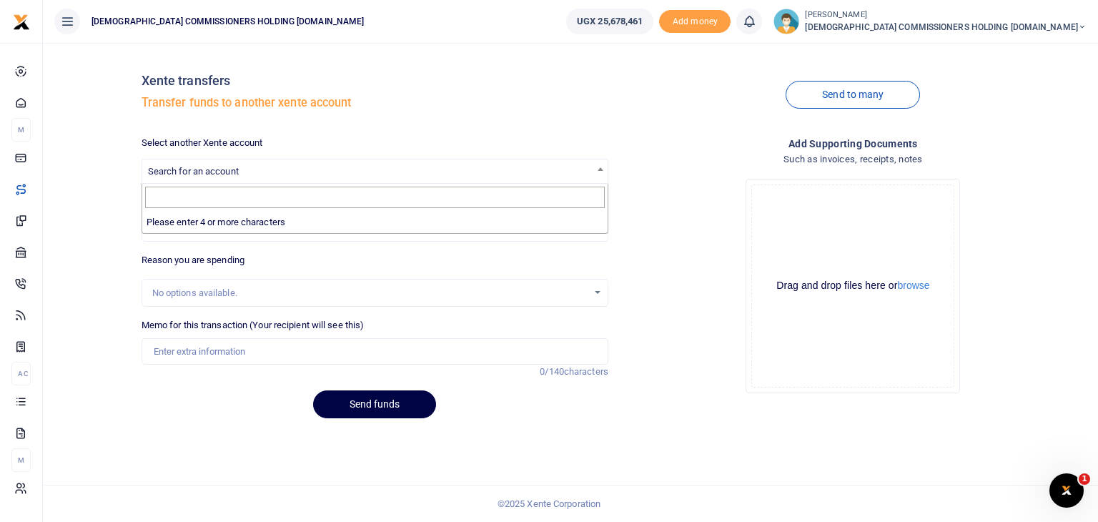
click at [237, 169] on span "Search for an account" at bounding box center [193, 171] width 91 height 11
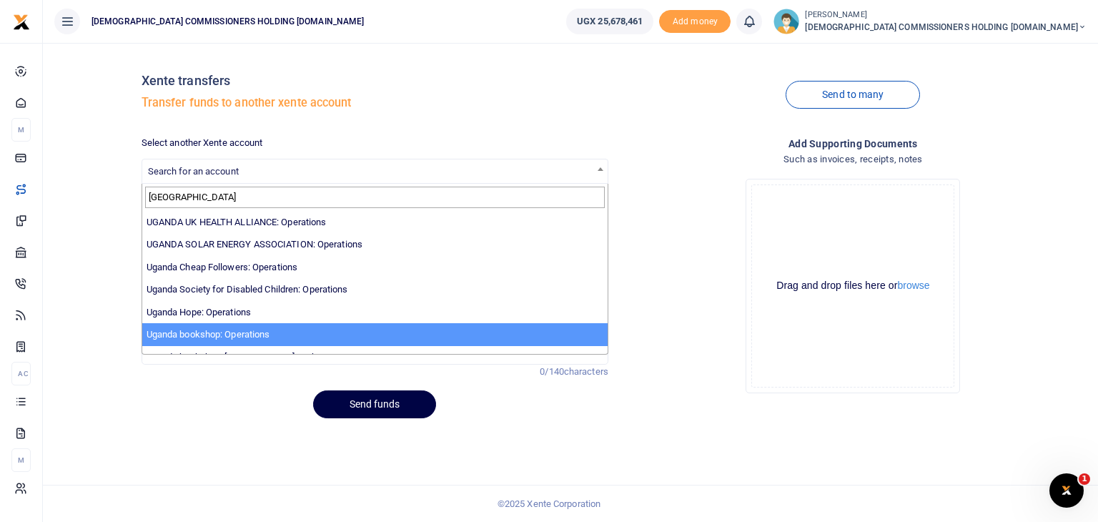
type input "uganda"
select select "3685"
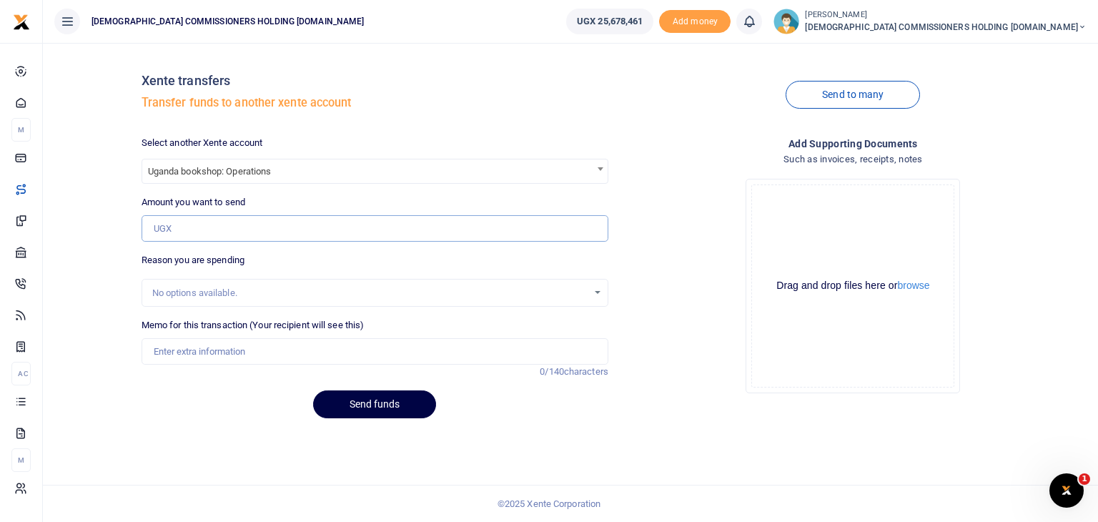
click at [200, 232] on input "Amount you want to send" at bounding box center [375, 228] width 467 height 27
type input "1,000,000"
click at [199, 352] on input "Memo for this transaction (Your recipient will see this)" at bounding box center [375, 351] width 467 height 27
type input "Transfer as loan for their operations"
click at [362, 400] on button "Send funds" at bounding box center [374, 404] width 123 height 28
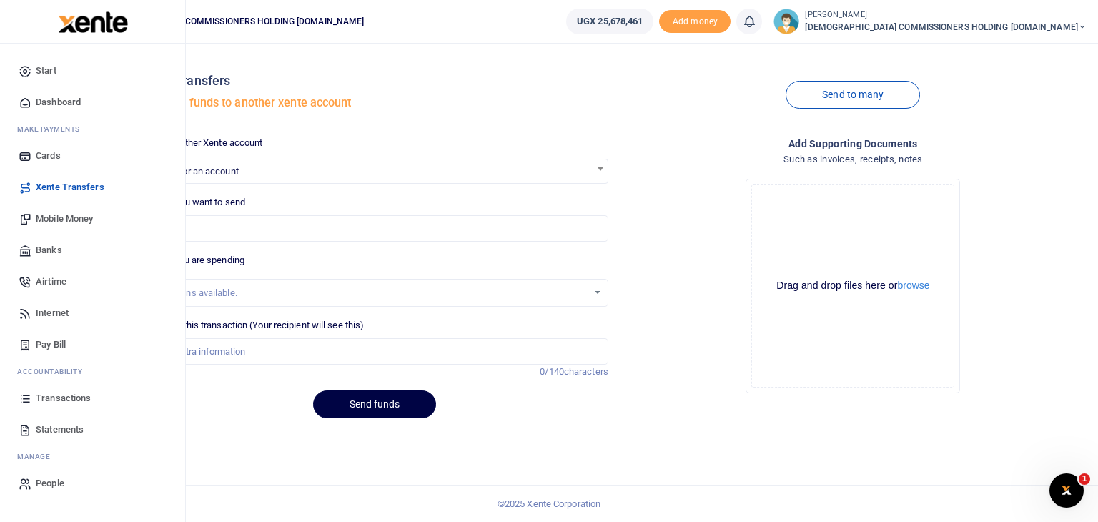
click at [50, 220] on span "Mobile Money" at bounding box center [64, 219] width 57 height 14
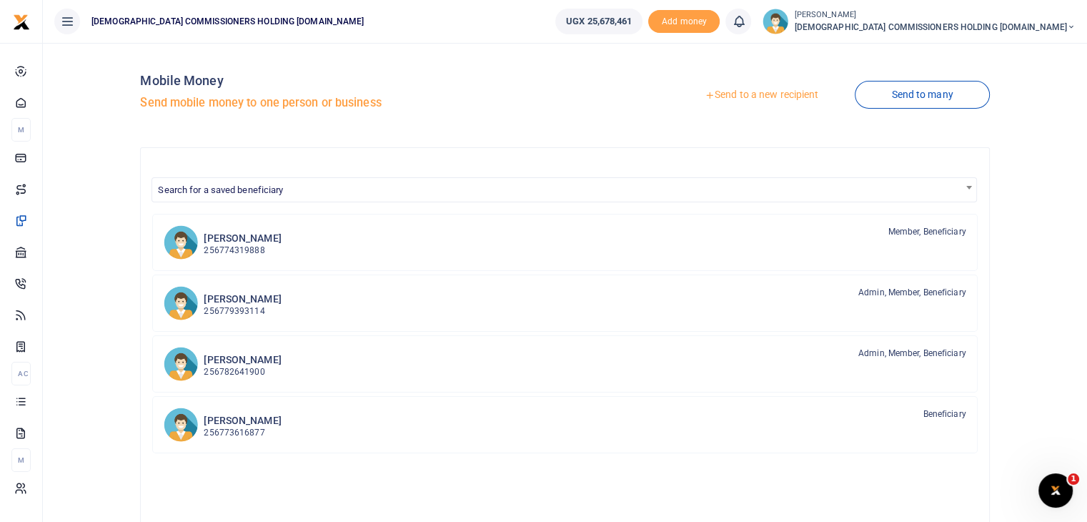
click at [745, 94] on link "Send to a new recipient" at bounding box center [762, 95] width 187 height 26
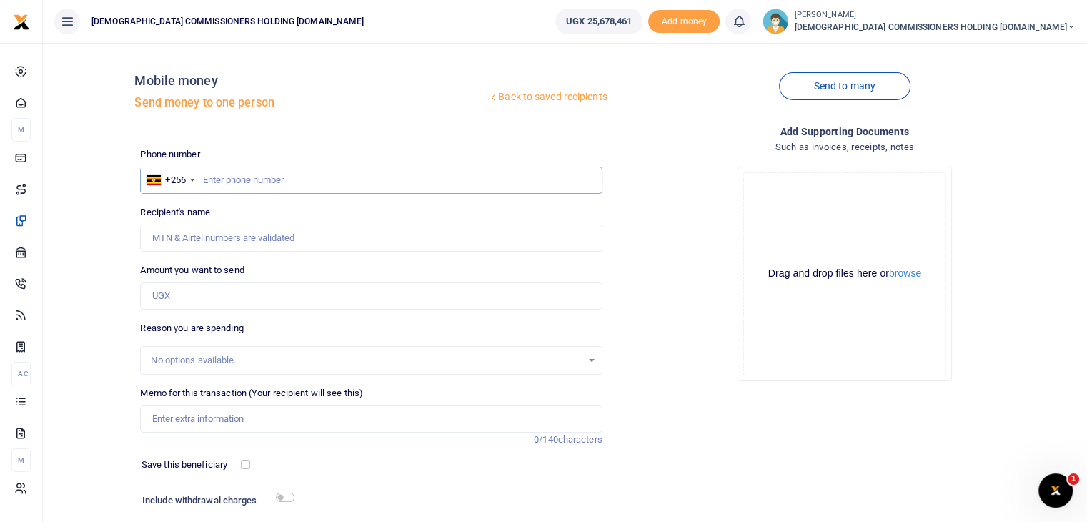
click at [235, 174] on input "text" at bounding box center [371, 180] width 462 height 27
type input "700787083"
type input "[PERSON_NAME]"
type input "700787083"
click at [197, 293] on input "Amount you want to send" at bounding box center [371, 295] width 462 height 27
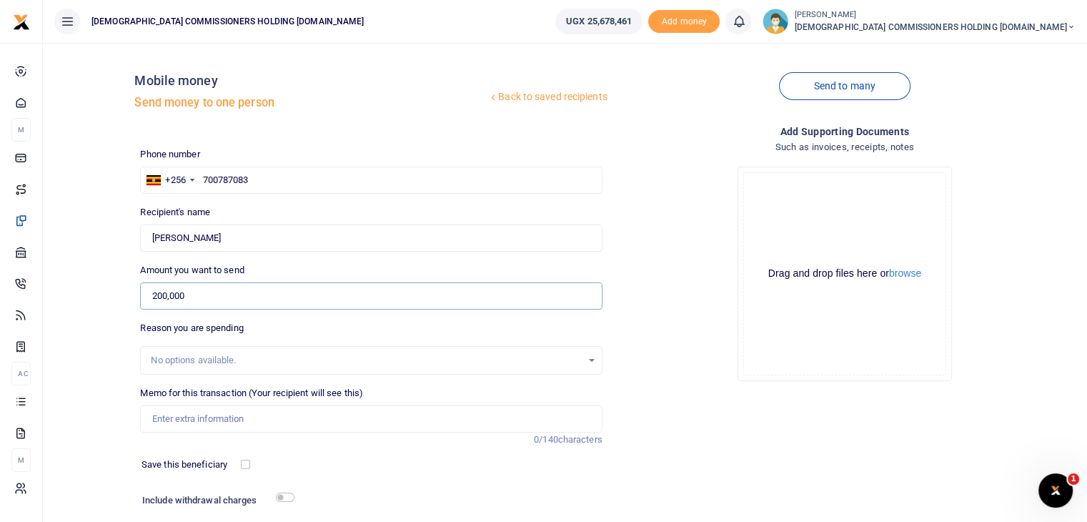
type input "200,000"
click at [179, 419] on input "Memo for this transaction (Your recipient will see this)" at bounding box center [371, 418] width 462 height 27
drag, startPoint x: 149, startPoint y: 422, endPoint x: 530, endPoint y: 438, distance: 380.7
click at [530, 433] on div "Memo for this transaction (Your recipient will see this) Perdiem for 1 day driv…" at bounding box center [371, 409] width 462 height 46
type input "Perdiem for 1 day driving the team for the site meeting at [GEOGRAPHIC_DATA] on…"
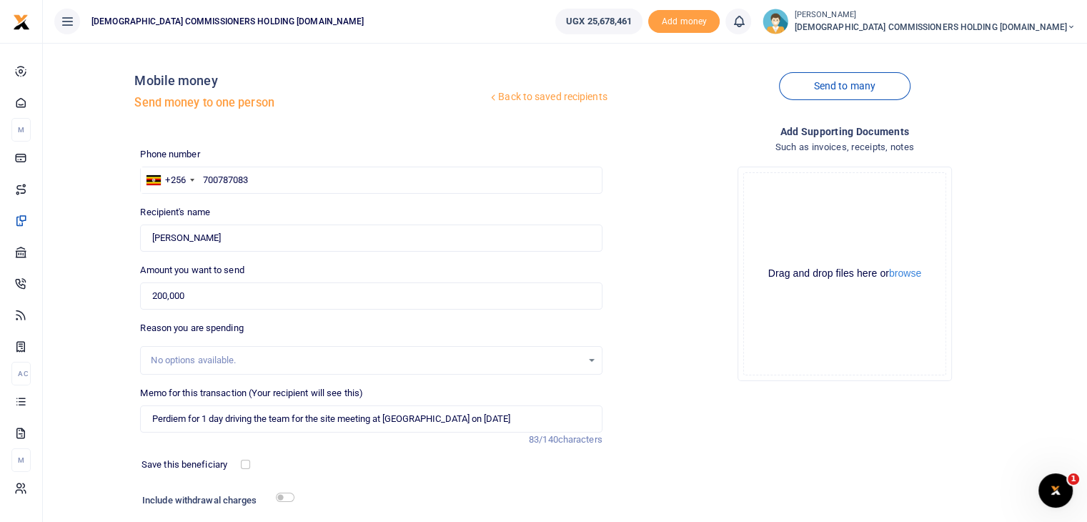
click at [490, 474] on div "Phone number +256 [GEOGRAPHIC_DATA] [PHONE_NUMBER] Phone is required. Recipient…" at bounding box center [370, 359] width 473 height 424
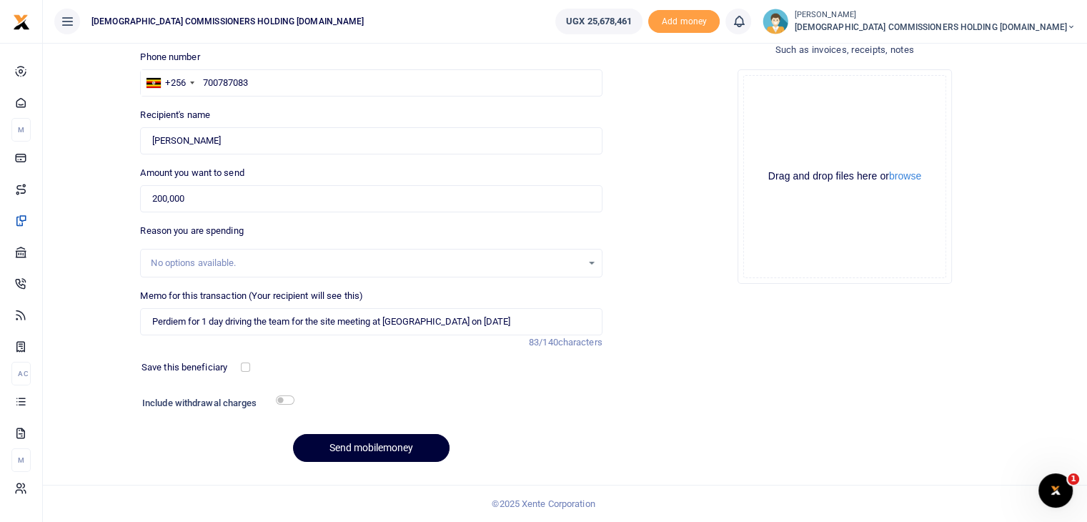
click at [375, 447] on button "Send mobilemoney" at bounding box center [371, 448] width 157 height 28
type input "747553171"
type input "[PERSON_NAME]"
type input "747553171"
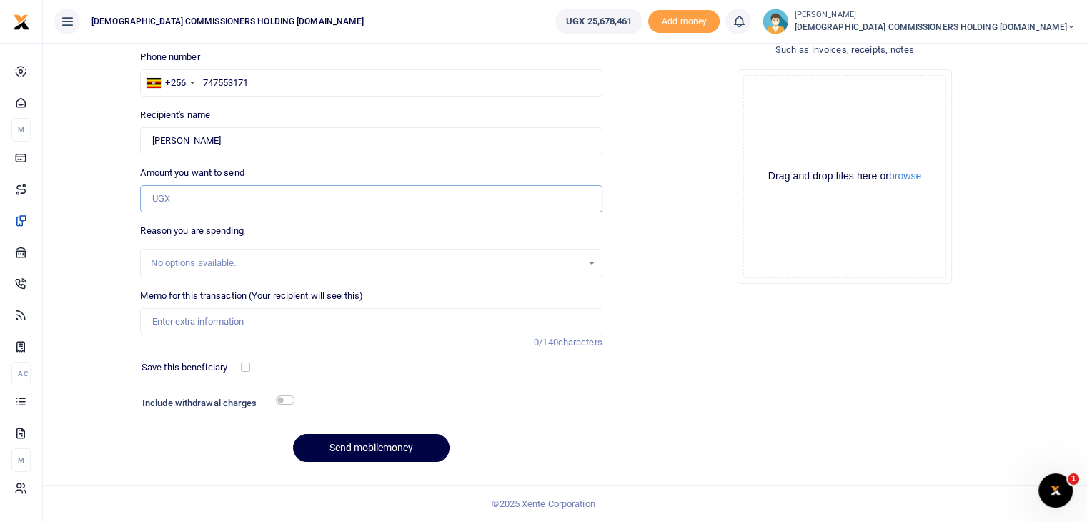
click at [209, 203] on input "Amount you want to send" at bounding box center [371, 198] width 462 height 27
type input "100,000"
click at [207, 316] on input "Memo for this transaction (Your recipient will see this)" at bounding box center [371, 321] width 462 height 27
paste input "Perdiem for 1 day driving the team for the site meeting at [GEOGRAPHIC_DATA] on…"
click at [295, 321] on input "Perdiem for 1 day driving the team for the site meeting at [GEOGRAPHIC_DATA] on…" at bounding box center [371, 321] width 462 height 27
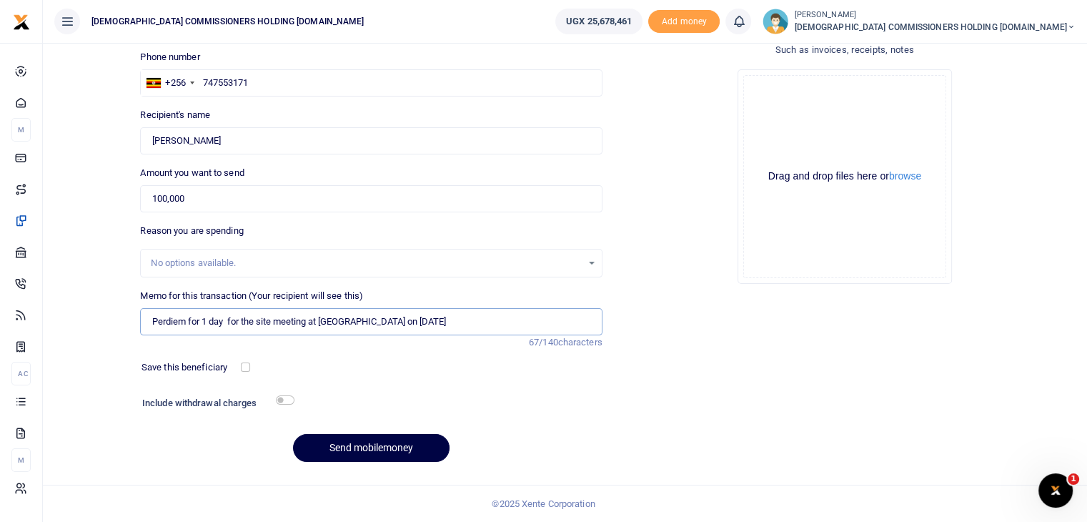
drag, startPoint x: 154, startPoint y: 321, endPoint x: 452, endPoint y: 332, distance: 297.6
click at [452, 332] on input "Perdiem for 1 day for the site meeting at [GEOGRAPHIC_DATA] on [DATE]" at bounding box center [371, 321] width 462 height 27
type input "Perdiem for 1 day for the site meeting at [GEOGRAPHIC_DATA] on [DATE]"
click at [451, 369] on div "Save this beneficiary" at bounding box center [363, 367] width 454 height 14
click at [370, 447] on button "Send mobilemoney" at bounding box center [371, 448] width 157 height 28
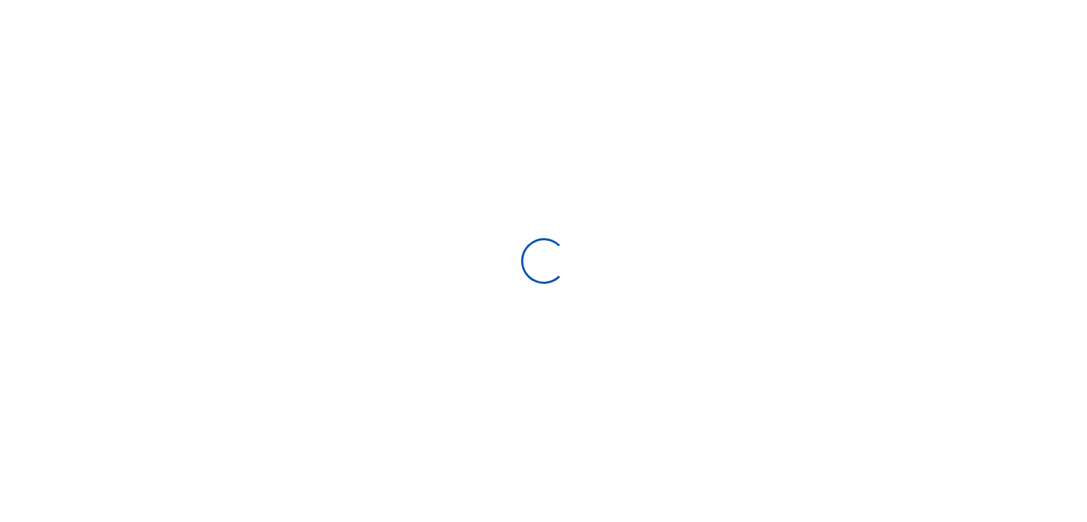
select select "Loading bundles"
select select
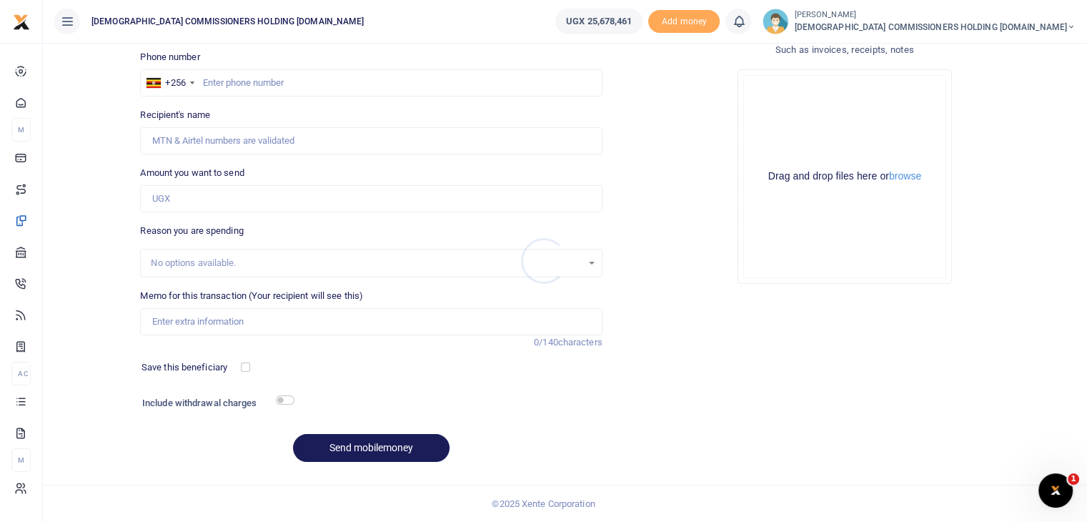
scroll to position [0, 0]
click at [370, 447] on button "Send mobilemoney" at bounding box center [371, 448] width 157 height 28
click at [250, 83] on input "text" at bounding box center [371, 82] width 462 height 27
click at [541, 115] on div "Recipient's name Name is required." at bounding box center [371, 131] width 462 height 46
click at [268, 84] on input "text" at bounding box center [371, 82] width 462 height 27
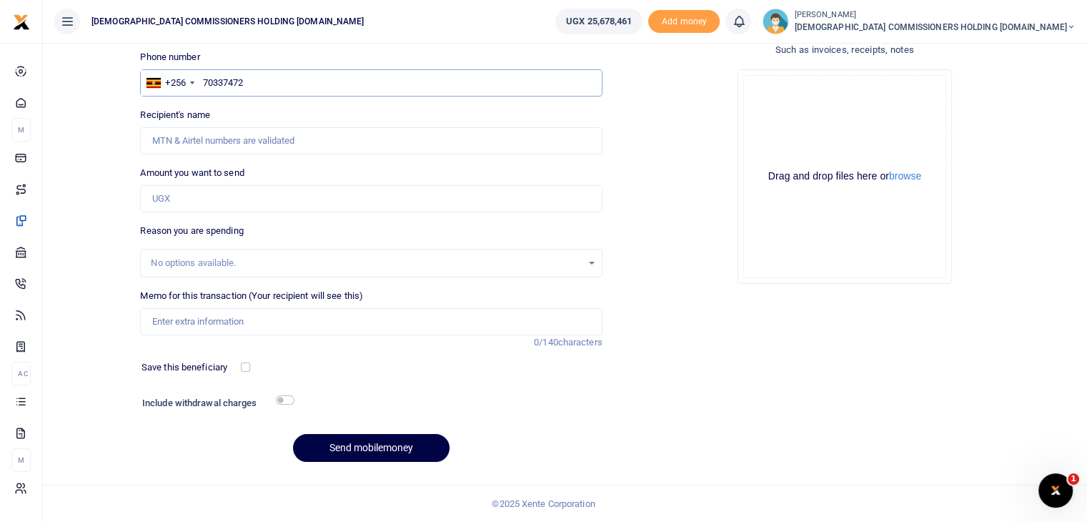
type input "703374728"
type input "Johnbaptist Musisi"
type input "703374728"
click at [193, 197] on input "Amount you want to send" at bounding box center [371, 198] width 462 height 27
type input "100,000"
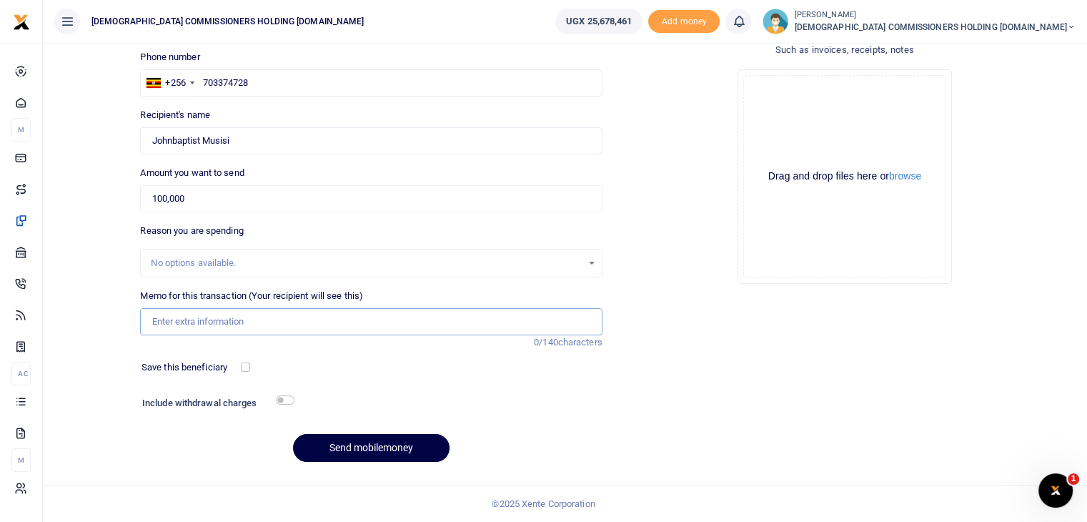
click at [178, 325] on input "Memo for this transaction (Your recipient will see this)" at bounding box center [371, 321] width 462 height 27
paste input "Perdiem for 1 day for the site meeting at Nabugabo on 9th Oct 2025"
type input "Perdiem for 1 day for the site meeting at Nabugabo on 9th Oct 2025"
click at [375, 450] on button "Send mobilemoney" at bounding box center [371, 448] width 157 height 28
click at [269, 78] on input "text" at bounding box center [371, 82] width 462 height 27
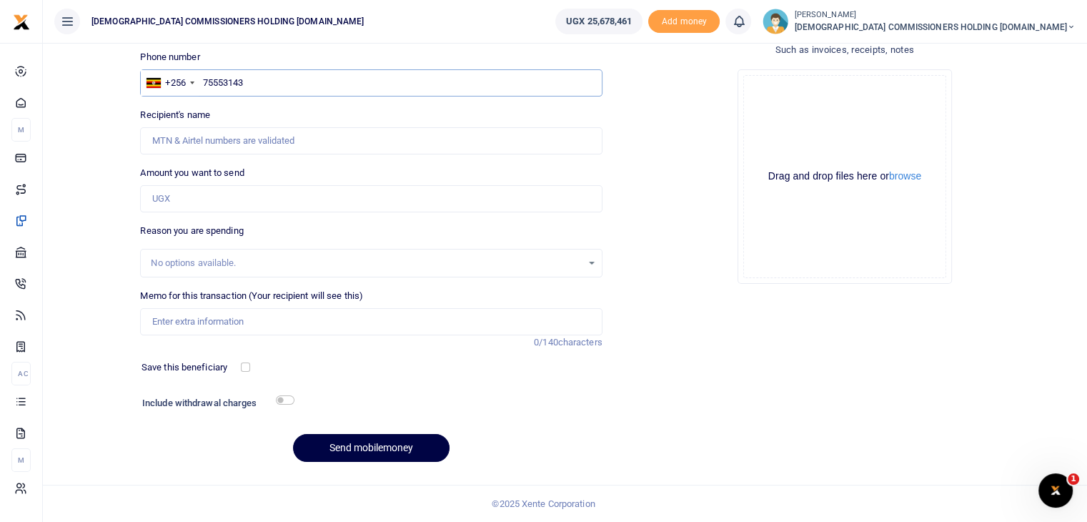
type input "755531433"
type input "[PERSON_NAME] Mutyaba And Sons Family Business [PERSON_NAME] Mutyaba And Sons F…"
type input "755581433"
type input "Eunice Kabarozi"
type input "755581433"
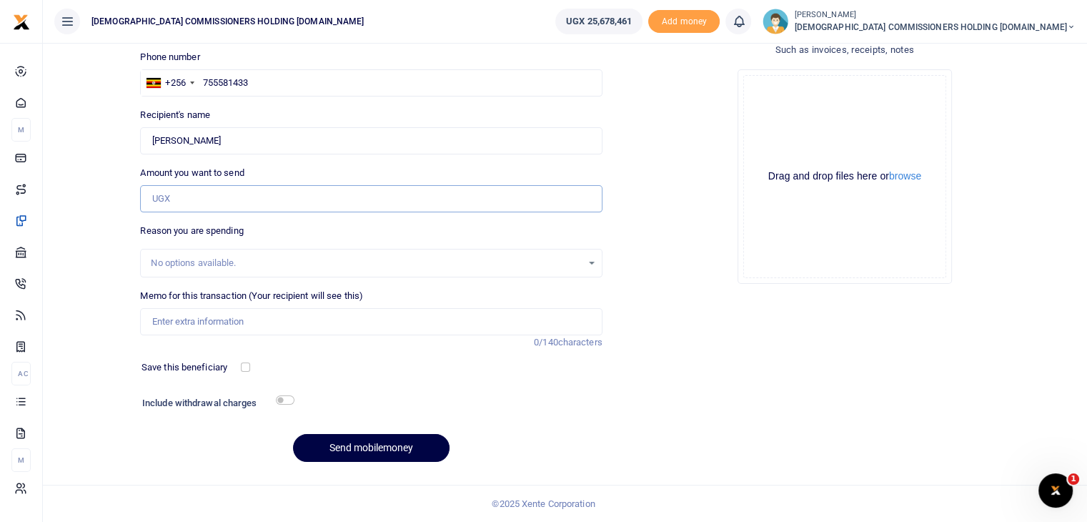
click at [178, 202] on input "Amount you want to send" at bounding box center [371, 198] width 462 height 27
type input "100,000"
click at [189, 318] on input "Memo for this transaction (Your recipient will see this)" at bounding box center [371, 321] width 462 height 27
paste input "Perdiem for 1 day for the site meeting at Nabugabo on 9th Oct 2025"
click at [189, 321] on input "Perdiem for 1 day for the site meeting at Nabugabo on 9th Oct 2025" at bounding box center [371, 321] width 462 height 27
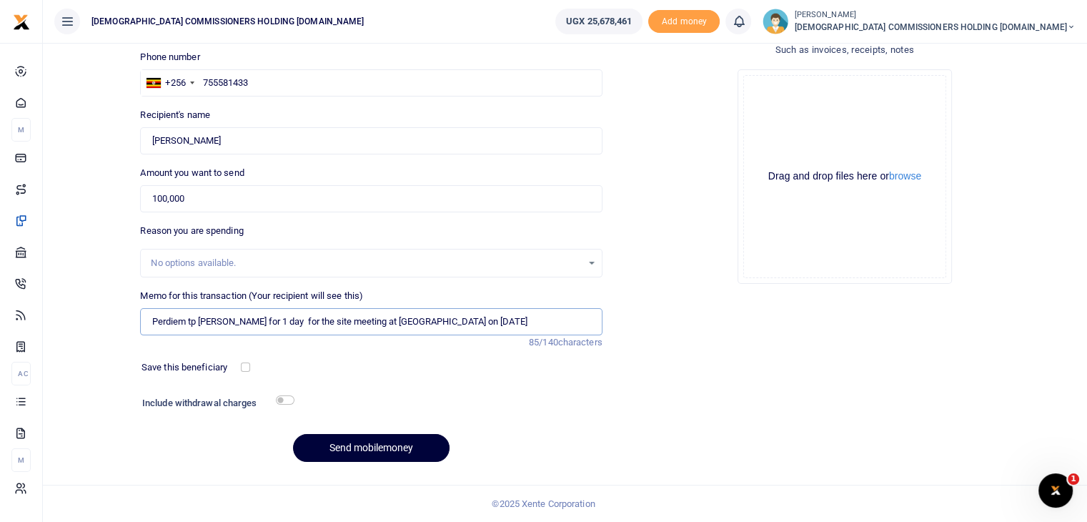
type input "Perdiem tp Rpbert Mugisha for 1 day for the site meeting at Nabugabo on 9th Oct…"
click at [362, 444] on button "Send mobilemoney" at bounding box center [371, 448] width 157 height 28
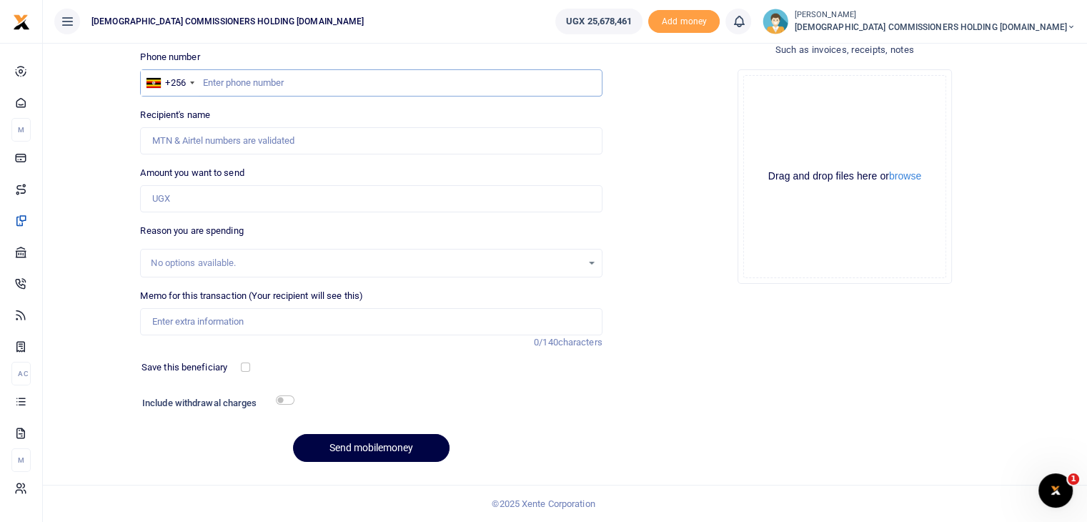
click at [286, 81] on input "text" at bounding box center [371, 82] width 462 height 27
type input "772683561"
type input "[PERSON_NAME]"
type input "772683561"
click at [187, 197] on input "Amount you want to send" at bounding box center [371, 198] width 462 height 27
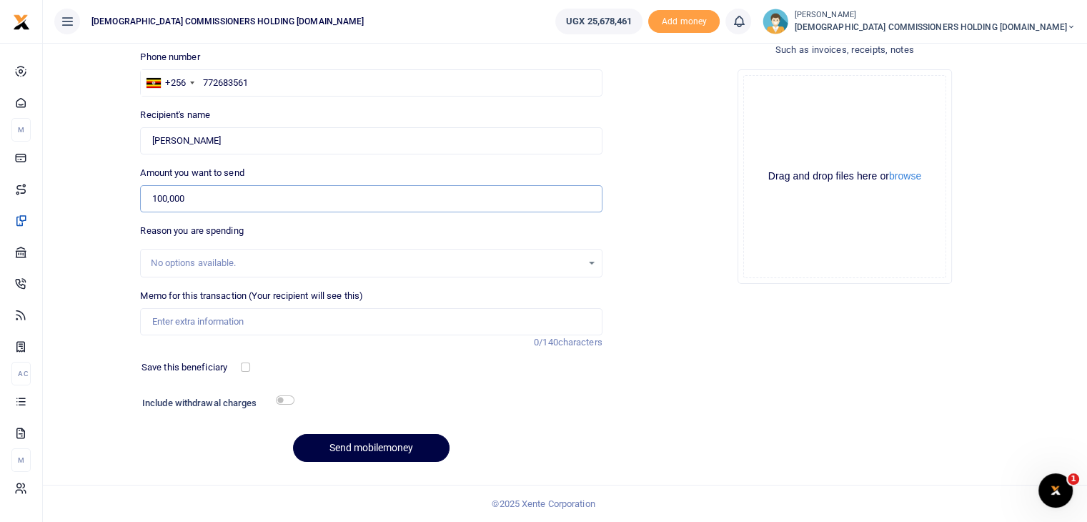
type input "100,000"
click at [166, 316] on input "Memo for this transaction (Your recipient will see this)" at bounding box center [371, 321] width 462 height 27
type input "P"
click at [265, 84] on input "772683561" at bounding box center [371, 82] width 462 height 27
type input "7"
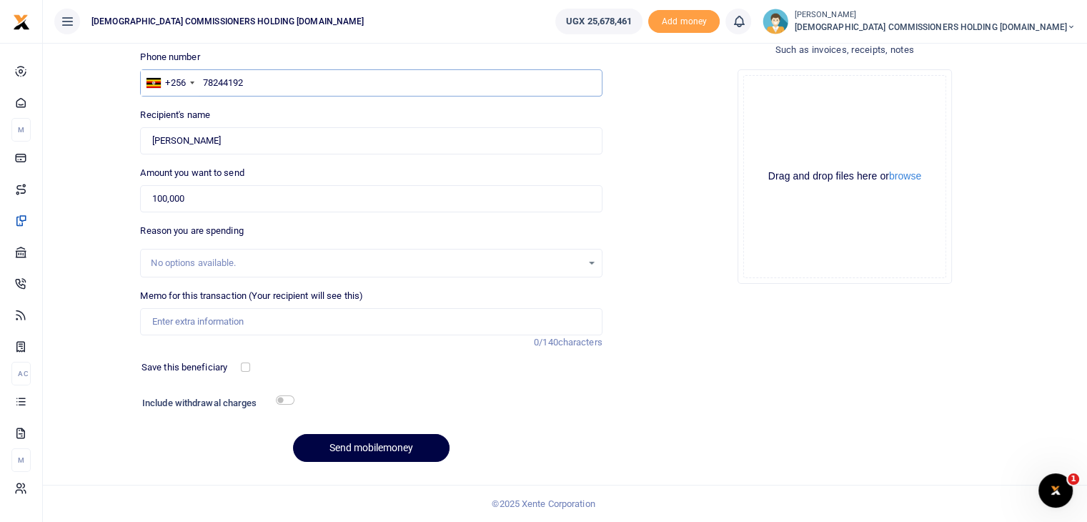
type input "782441929"
type input "[PERSON_NAME]"
type input "782441929"
click at [189, 201] on input "100,000" at bounding box center [371, 198] width 462 height 27
type input "1"
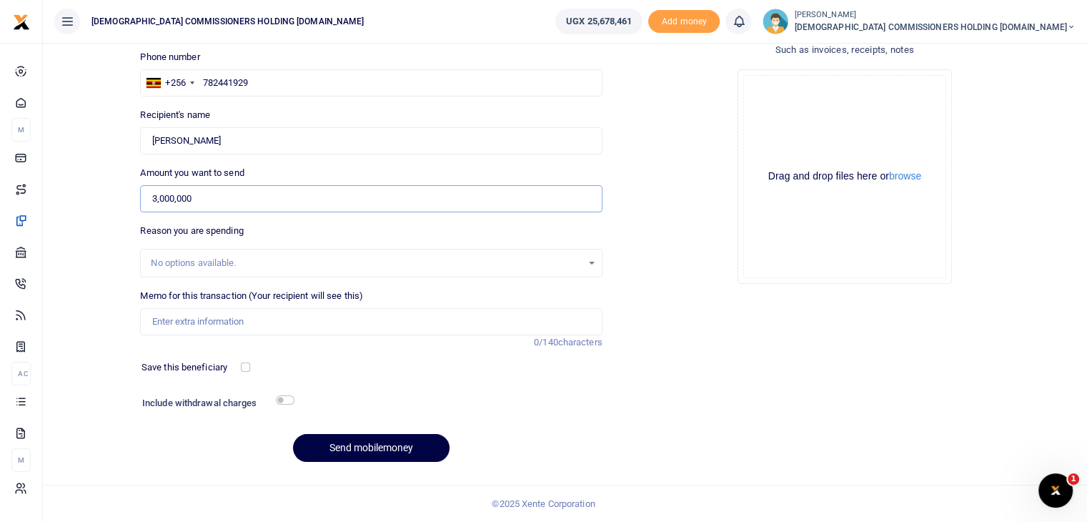
type input "3,000,000"
click at [184, 315] on input "Memo for this transaction (Your recipient will see this)" at bounding box center [371, 321] width 462 height 27
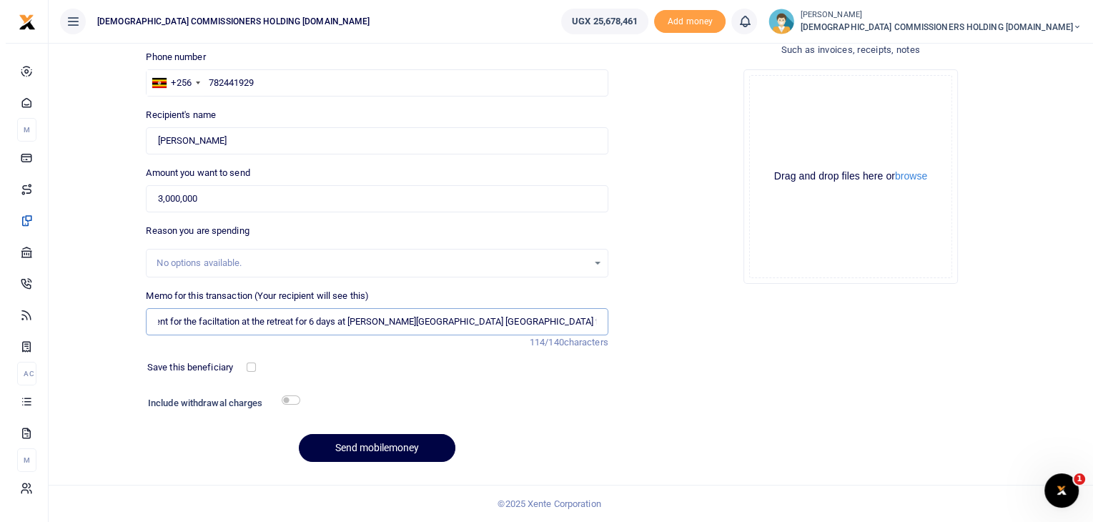
scroll to position [0, 29]
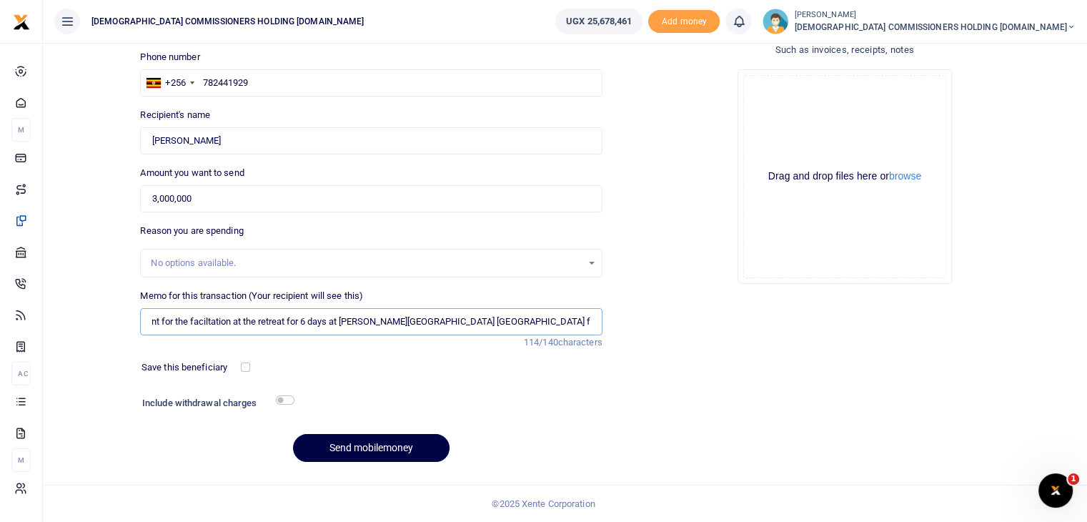
type input "Payment for the faciltation at the retreat for 6 days at [PERSON_NAME][GEOGRAPH…"
